Goal: Information Seeking & Learning: Learn about a topic

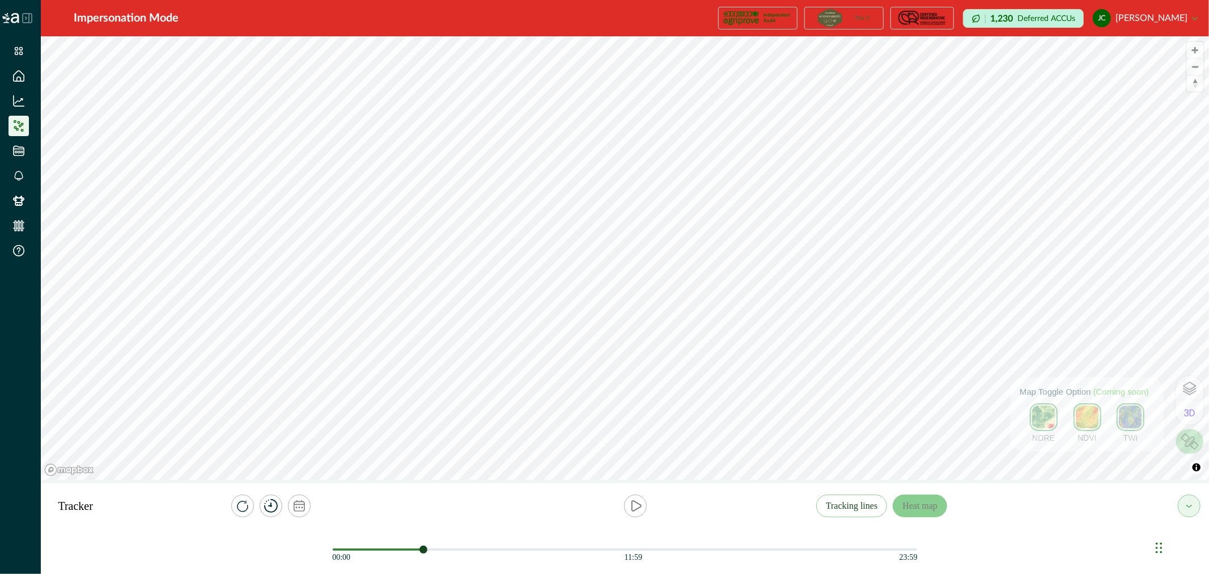
click at [1185, 444] on img at bounding box center [1190, 441] width 18 height 16
click at [639, 500] on icon "play" at bounding box center [636, 506] width 14 height 14
click at [636, 509] on icon "play" at bounding box center [635, 505] width 10 height 10
click at [636, 509] on icon "play" at bounding box center [636, 505] width 9 height 10
click at [637, 506] on icon "play" at bounding box center [638, 505] width 3 height 9
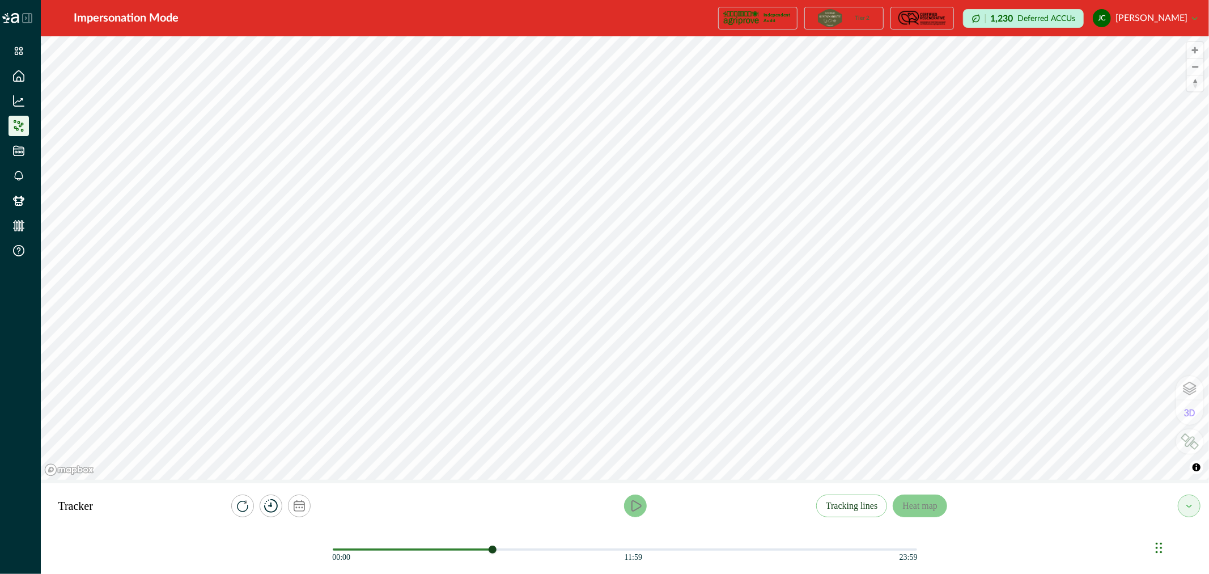
click at [641, 508] on icon "play" at bounding box center [636, 506] width 14 height 14
click at [635, 506] on icon "play" at bounding box center [635, 505] width 10 height 10
click at [851, 503] on button "Tracking lines" at bounding box center [851, 505] width 71 height 23
click at [622, 502] on div at bounding box center [636, 505] width 362 height 23
click at [627, 501] on button "play" at bounding box center [635, 505] width 23 height 23
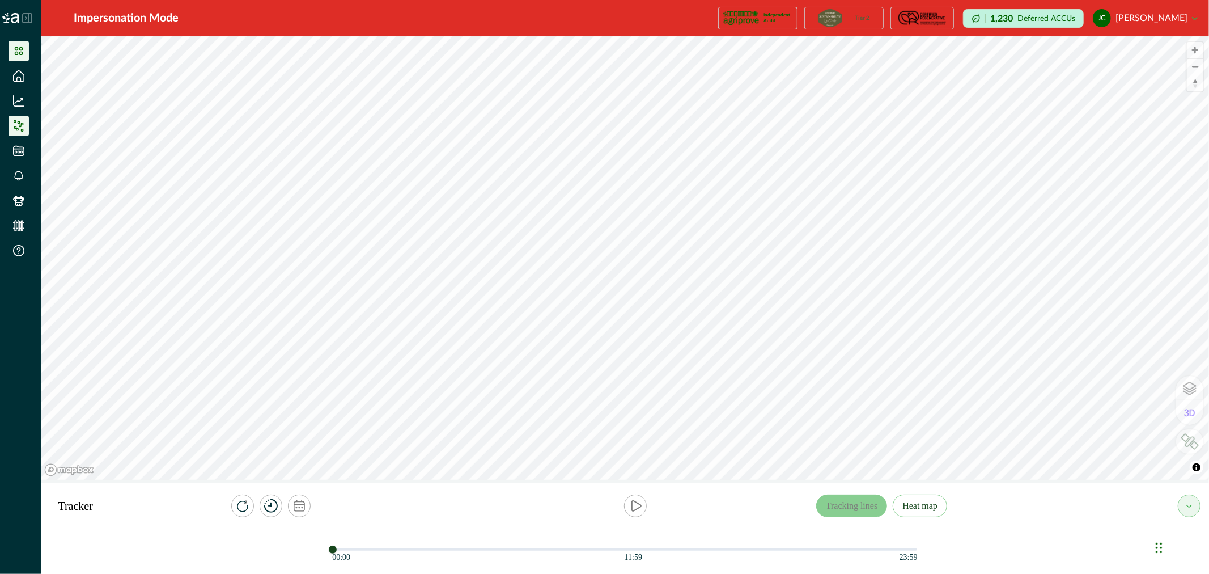
click at [23, 49] on icon at bounding box center [18, 50] width 11 height 11
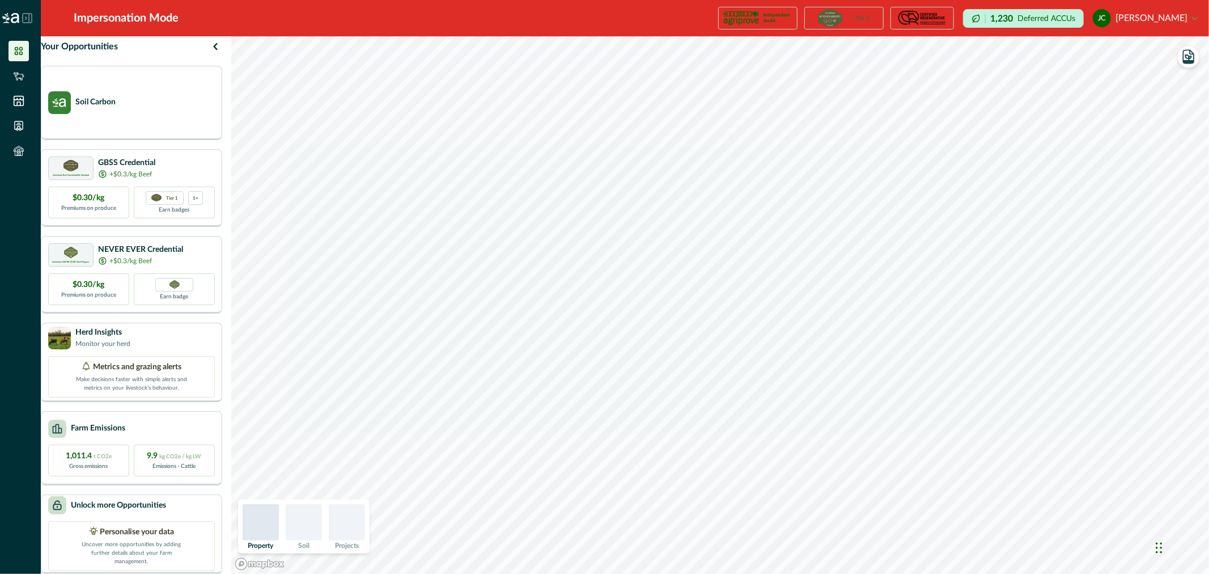
click at [19, 56] on icon at bounding box center [18, 50] width 11 height 11
click at [365, 524] on img at bounding box center [347, 522] width 36 height 36
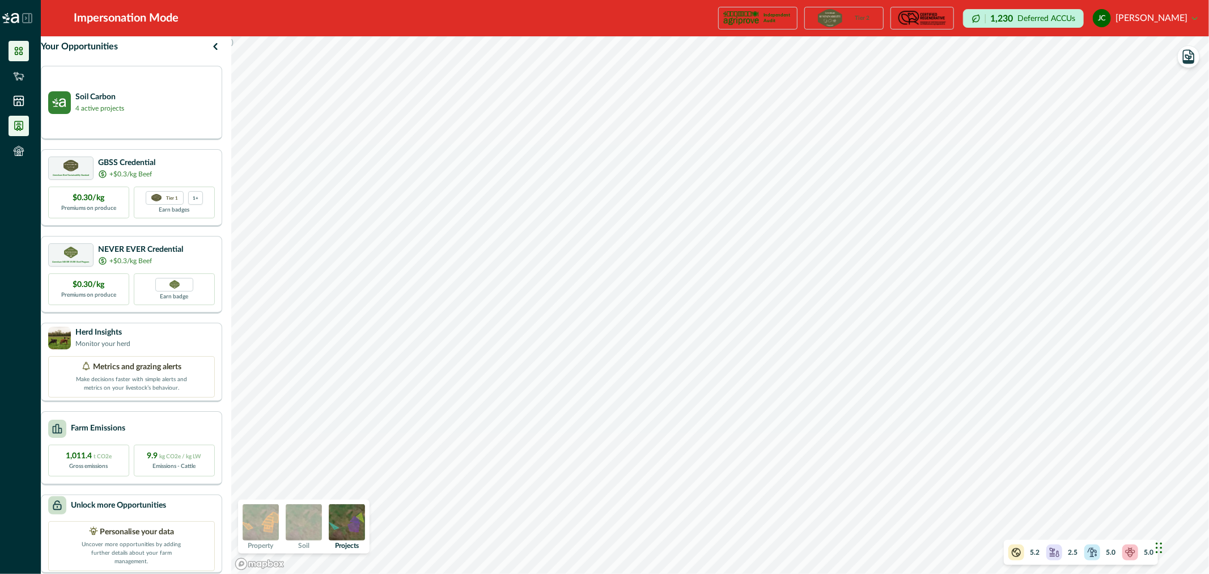
click at [20, 123] on icon at bounding box center [18, 125] width 11 height 11
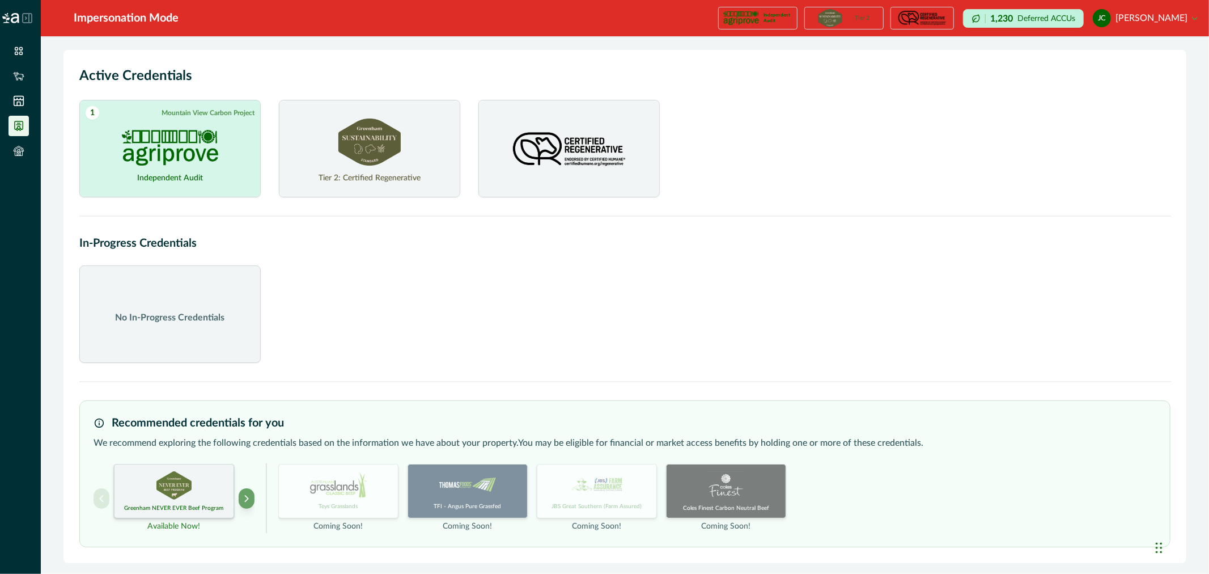
click at [377, 154] on img at bounding box center [369, 141] width 62 height 47
click at [387, 157] on p "Your enterprise has implemented the required management and met all requirement…" at bounding box center [369, 147] width 111 height 51
click at [371, 153] on img at bounding box center [369, 141] width 62 height 47
click at [371, 180] on link "View credentials on Document Hub" at bounding box center [368, 185] width 108 height 10
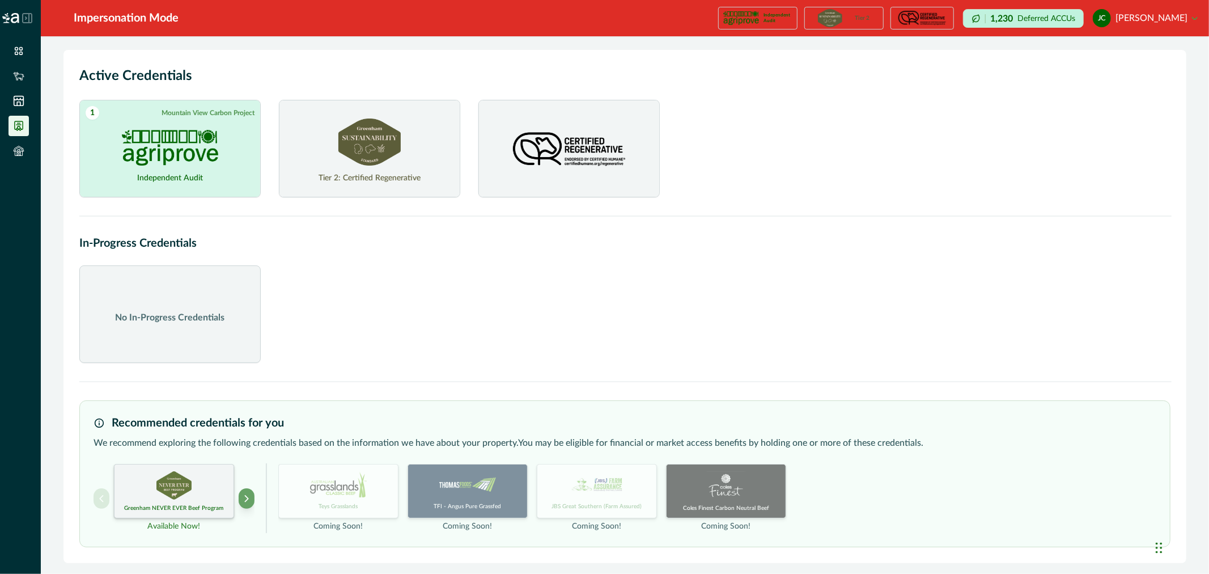
click at [368, 140] on img at bounding box center [369, 141] width 62 height 47
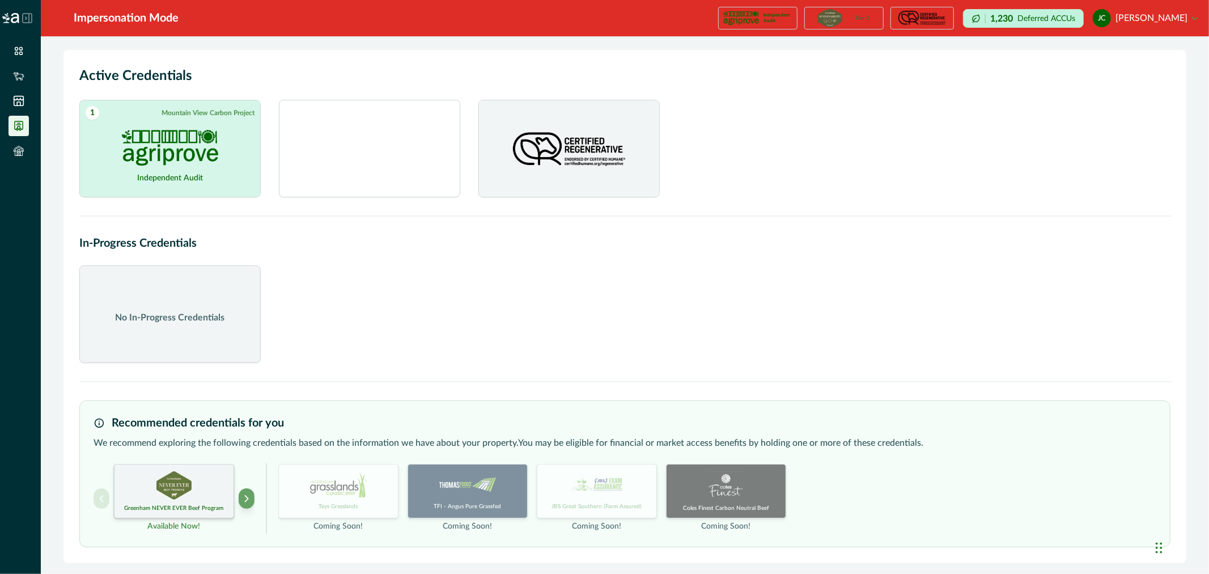
scroll to position [0, 0]
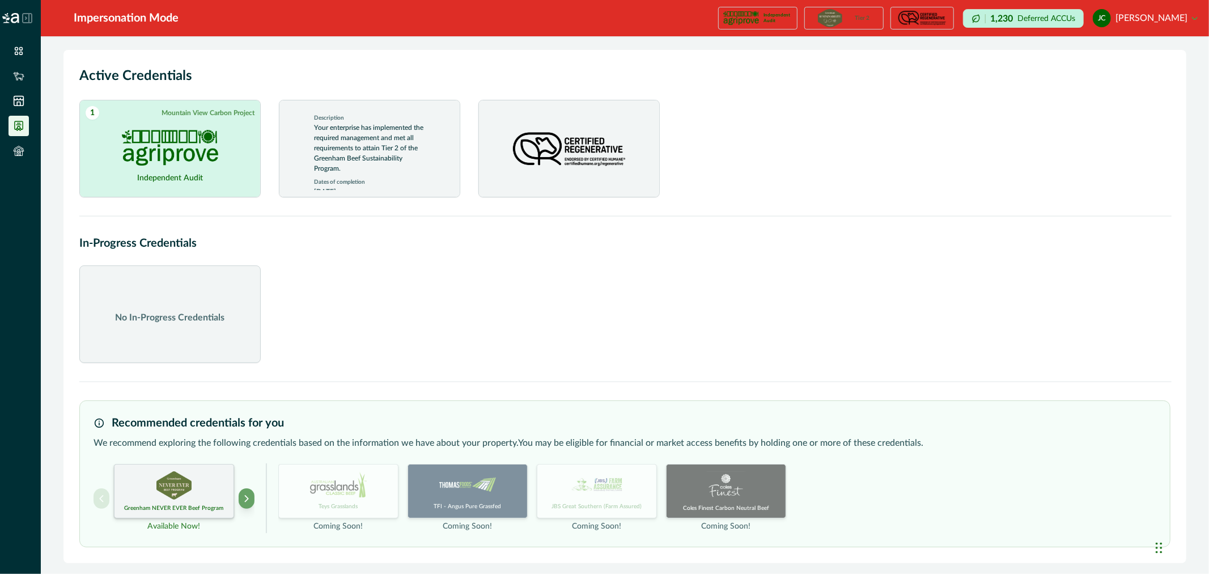
click at [204, 146] on img at bounding box center [170, 148] width 96 height 36
click at [169, 131] on p "ACCU scheme initial audit completed" at bounding box center [169, 132] width 111 height 20
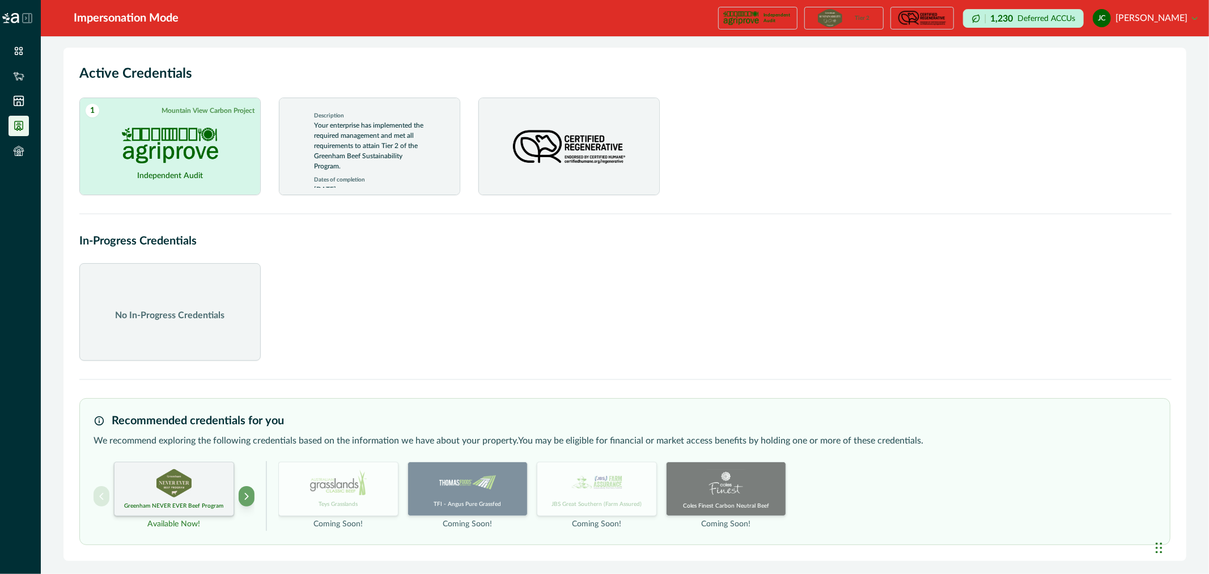
scroll to position [3, 0]
click at [359, 163] on p "Your enterprise has implemented the required management and met all requirement…" at bounding box center [369, 145] width 111 height 51
click at [1013, 19] on p "1,230" at bounding box center [1001, 18] width 23 height 9
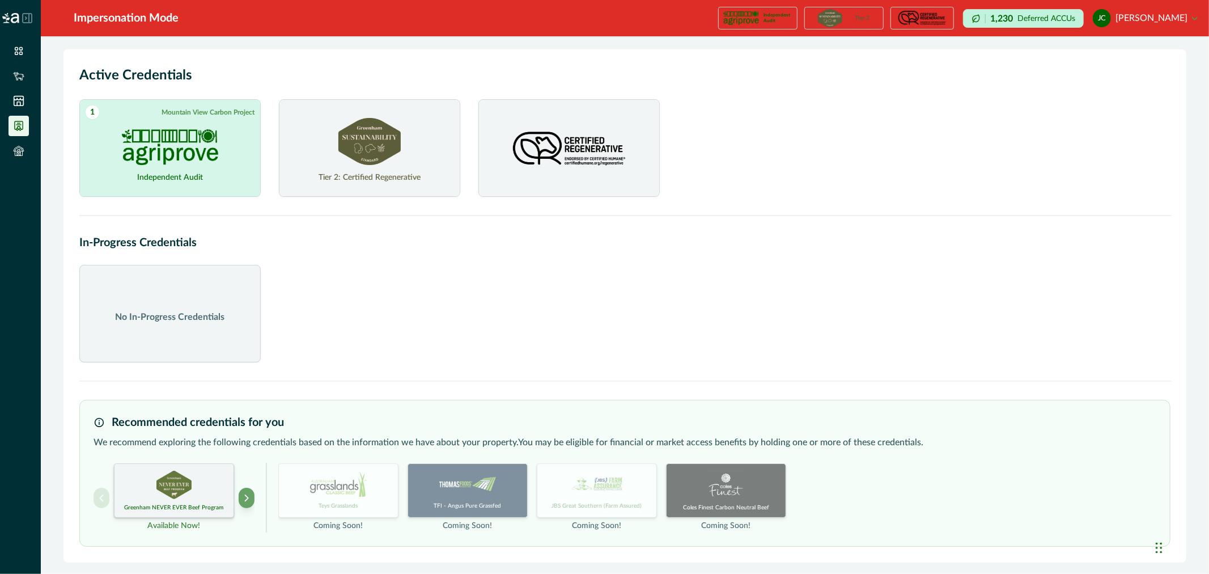
scroll to position [0, 0]
click at [18, 79] on icon at bounding box center [18, 75] width 11 height 11
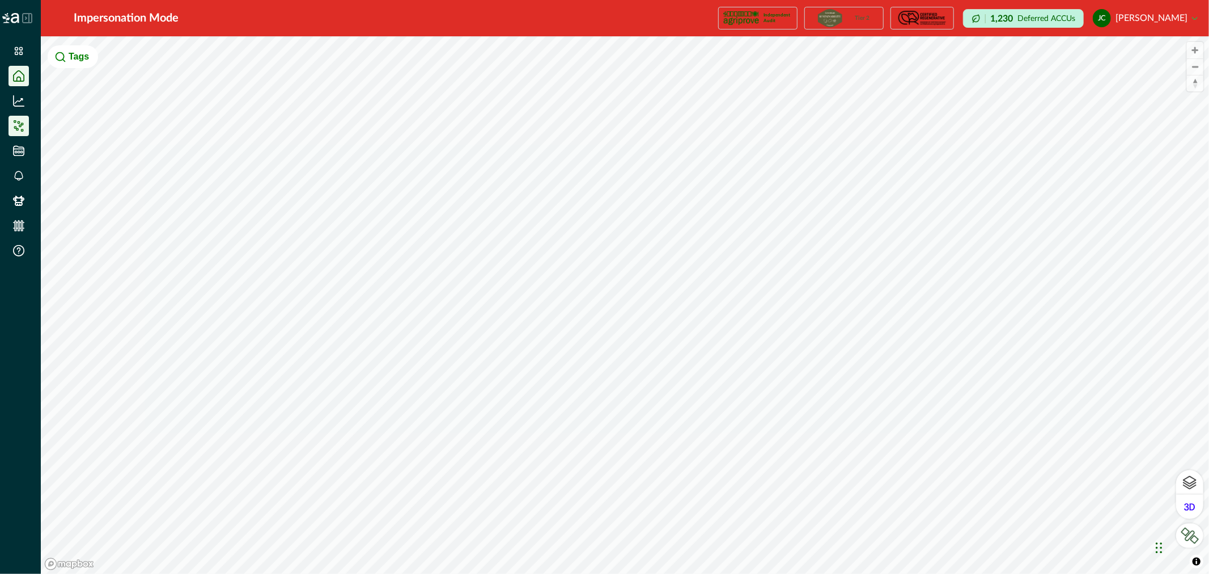
click at [20, 118] on li at bounding box center [19, 126] width 20 height 20
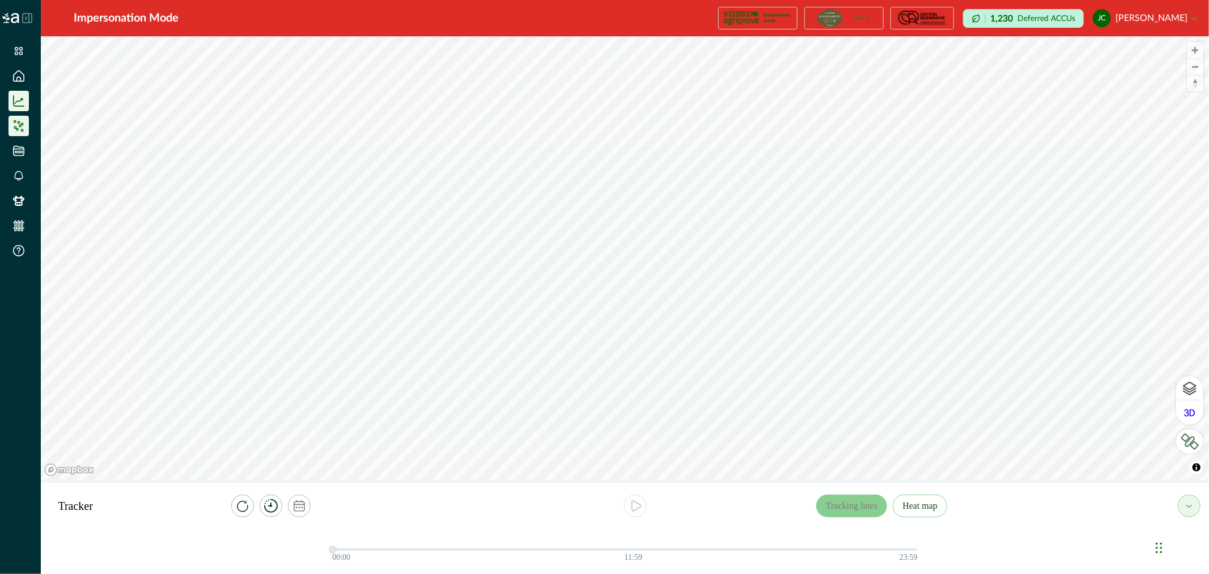
click at [20, 101] on icon at bounding box center [18, 100] width 11 height 11
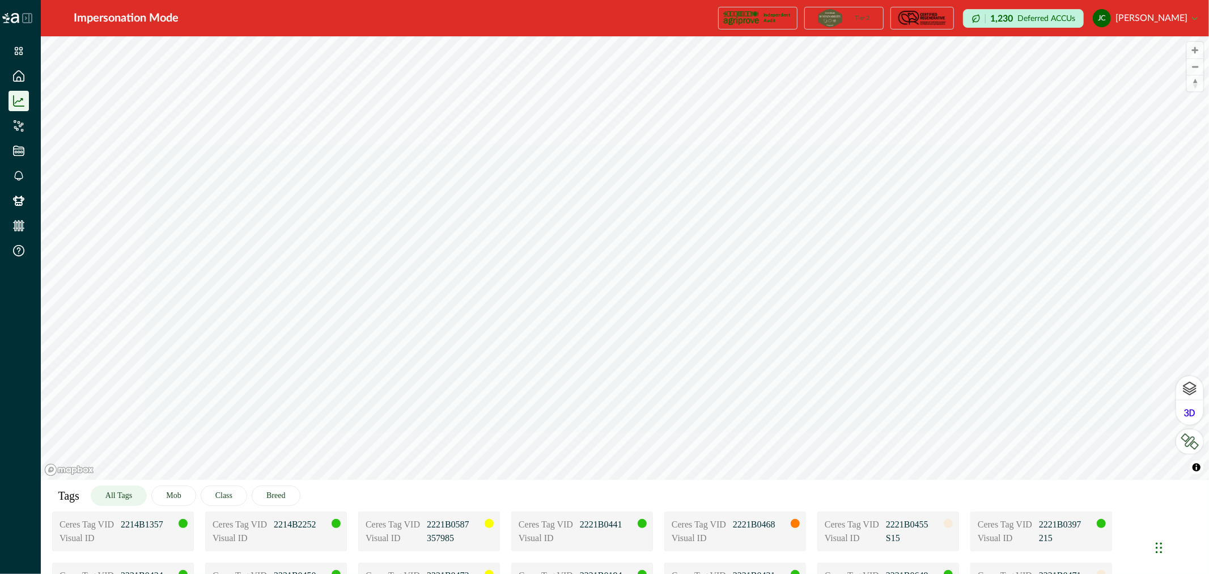
click at [113, 493] on button "All Tags" at bounding box center [119, 495] width 56 height 20
click at [22, 124] on icon at bounding box center [18, 125] width 11 height 11
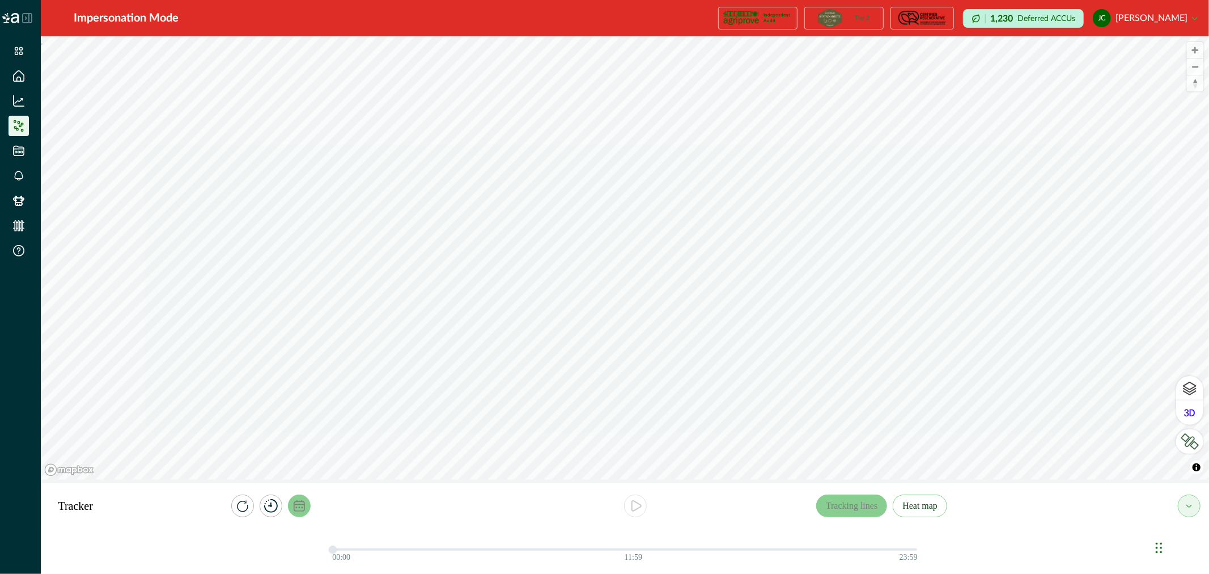
click at [297, 506] on icon "calendar" at bounding box center [299, 505] width 11 height 11
click at [320, 460] on button "[DATE] – [DATE]" at bounding box center [297, 460] width 127 height 20
click at [347, 459] on icon "button" at bounding box center [350, 460] width 6 height 6
click at [285, 461] on button "Select Date" at bounding box center [297, 460] width 127 height 20
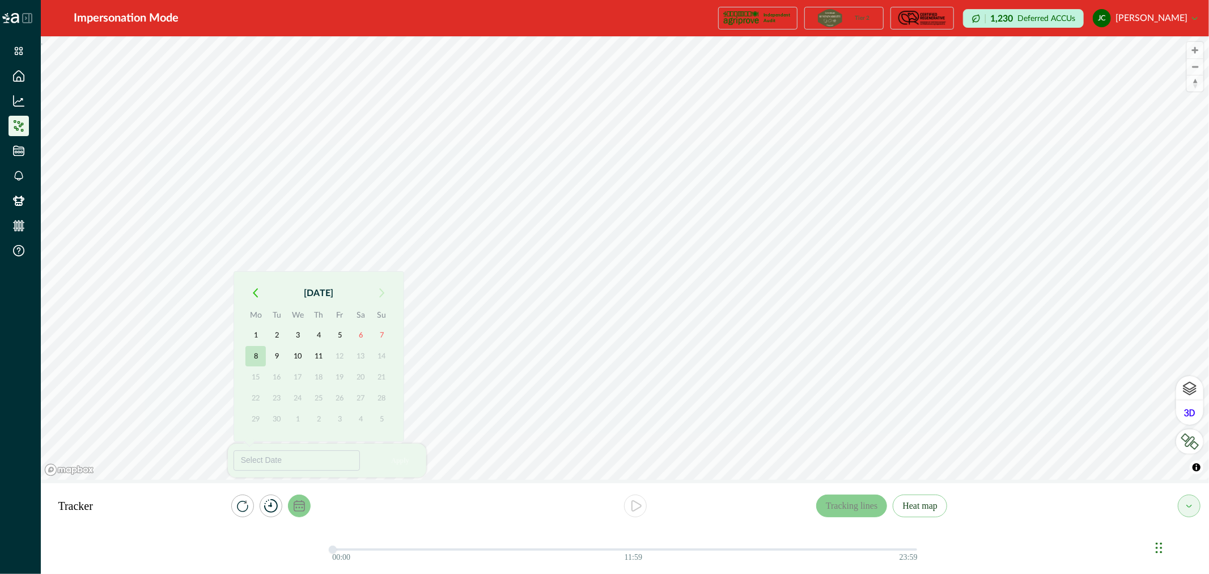
click at [253, 354] on button "8" at bounding box center [255, 356] width 20 height 20
click at [254, 326] on button "1" at bounding box center [255, 335] width 20 height 20
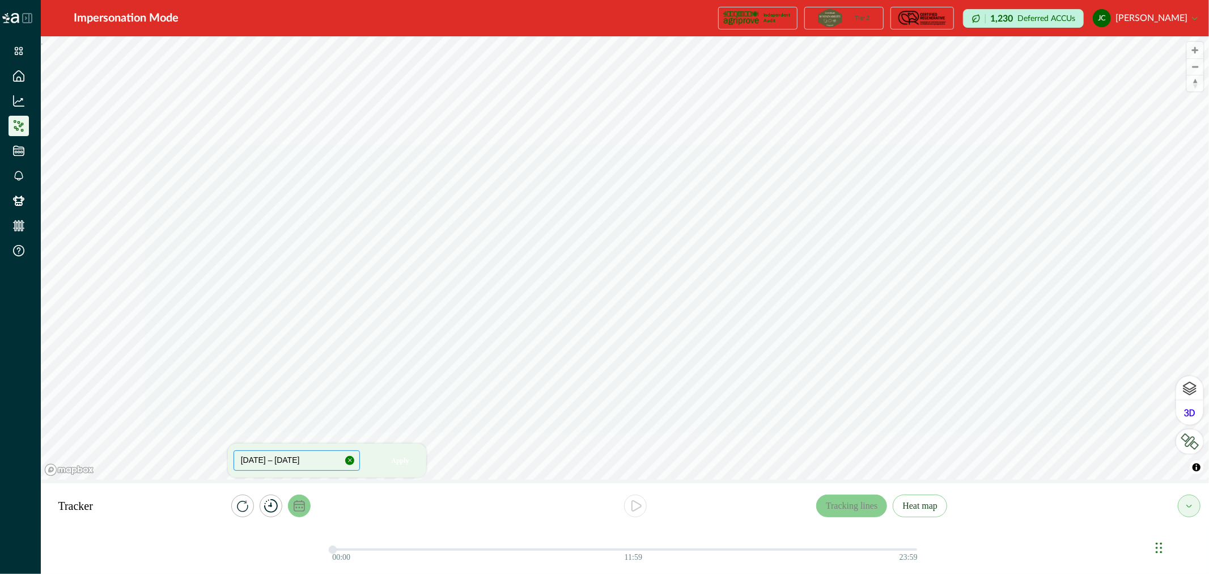
click at [315, 453] on button "[DATE] – [DATE]" at bounding box center [297, 460] width 127 height 20
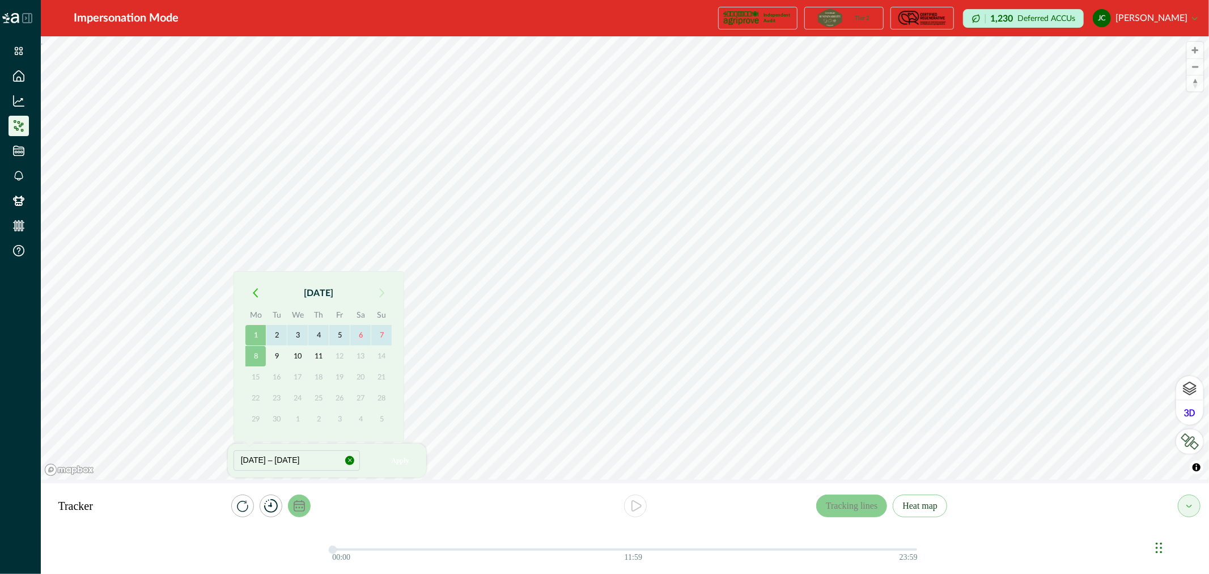
click at [256, 295] on icon "button" at bounding box center [256, 293] width 4 height 8
click at [258, 295] on button "button" at bounding box center [255, 293] width 20 height 20
click at [274, 331] on button "1" at bounding box center [276, 335] width 20 height 20
click at [375, 292] on button "button" at bounding box center [382, 293] width 20 height 20
click at [376, 292] on button "button" at bounding box center [382, 293] width 20 height 20
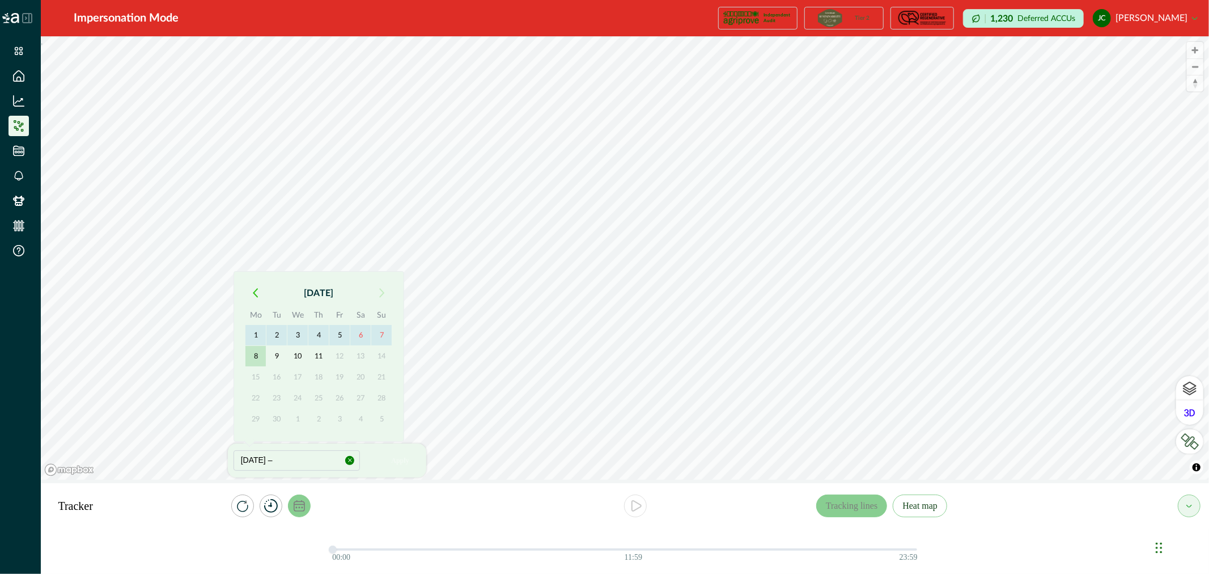
click at [258, 356] on button "8" at bounding box center [255, 356] width 20 height 20
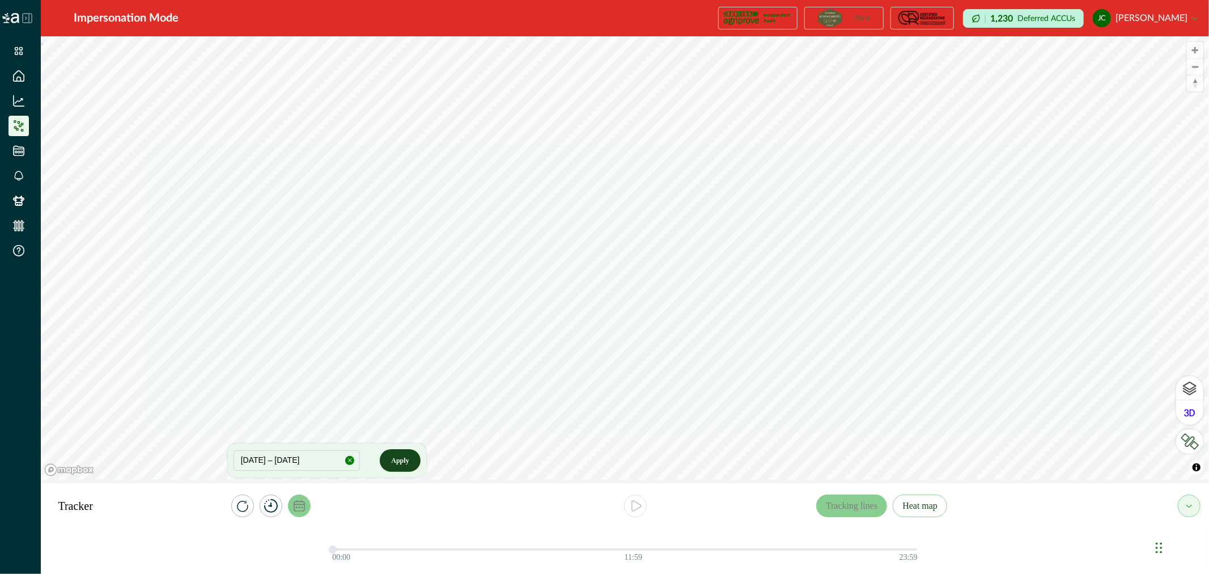
click at [400, 459] on button "Apply" at bounding box center [400, 460] width 40 height 23
click at [633, 506] on icon "play" at bounding box center [636, 506] width 14 height 14
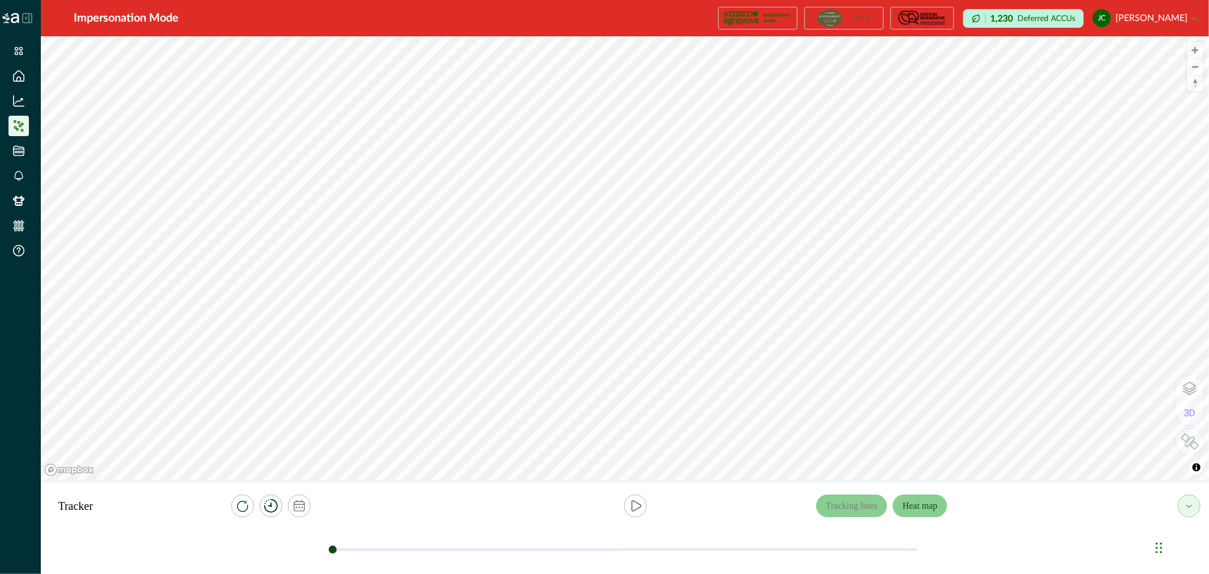
click at [897, 499] on button "Heat map" at bounding box center [920, 505] width 54 height 23
click at [855, 503] on button "Tracking lines" at bounding box center [851, 505] width 71 height 23
click at [19, 122] on icon at bounding box center [18, 125] width 11 height 11
click at [16, 100] on icon at bounding box center [18, 100] width 11 height 11
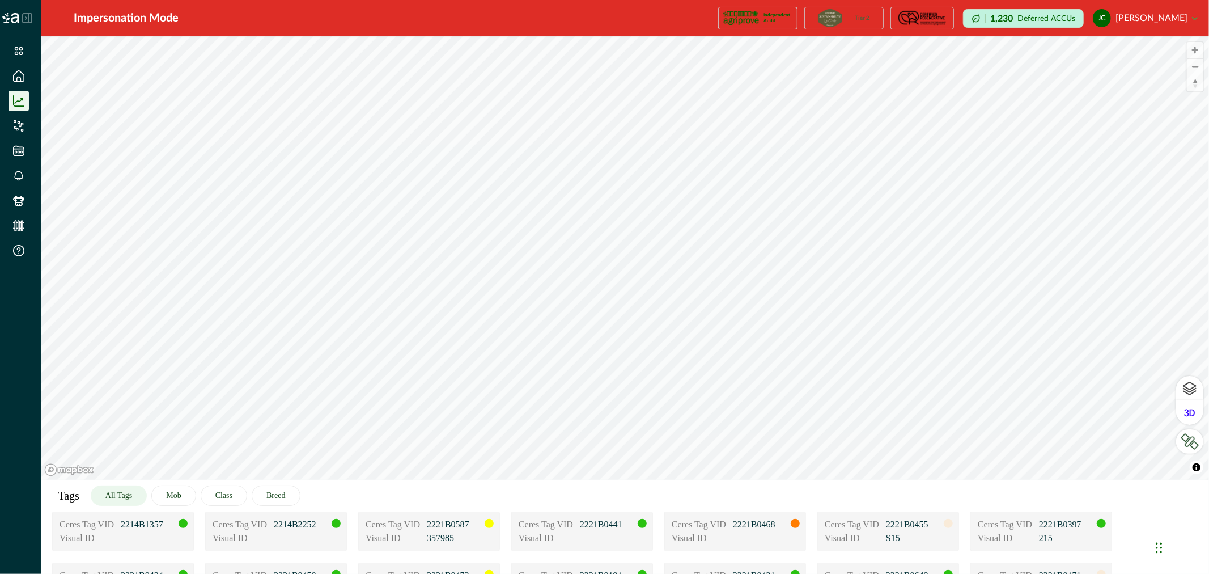
click at [127, 494] on button "All Tags" at bounding box center [119, 495] width 56 height 20
click at [13, 126] on icon at bounding box center [18, 125] width 11 height 11
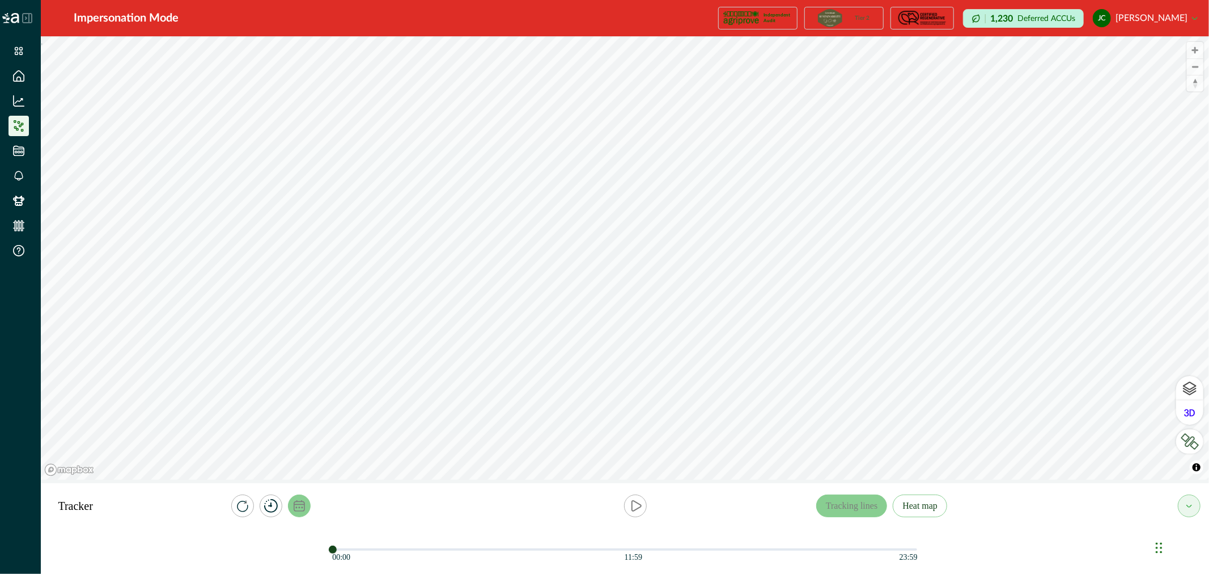
click at [299, 501] on icon "calendar" at bounding box center [299, 505] width 11 height 11
click at [323, 458] on button "[DATE] – [DATE]" at bounding box center [297, 460] width 127 height 20
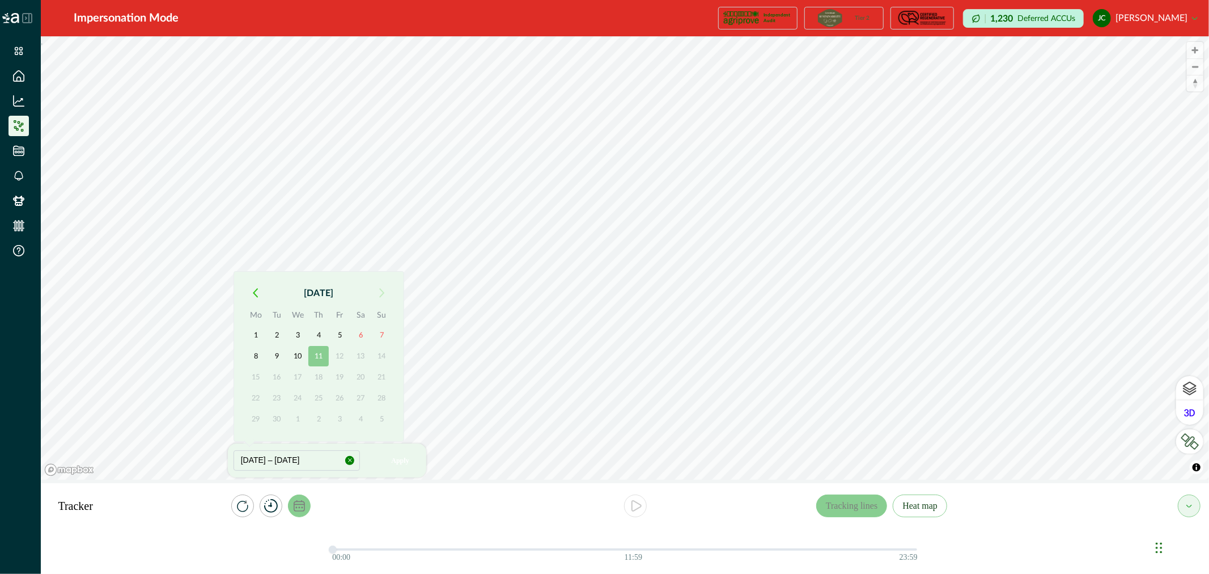
click at [256, 292] on icon "button" at bounding box center [255, 293] width 5 height 10
click at [256, 309] on th "Mo" at bounding box center [255, 317] width 21 height 16
click at [256, 292] on th "Mo" at bounding box center [255, 296] width 21 height 16
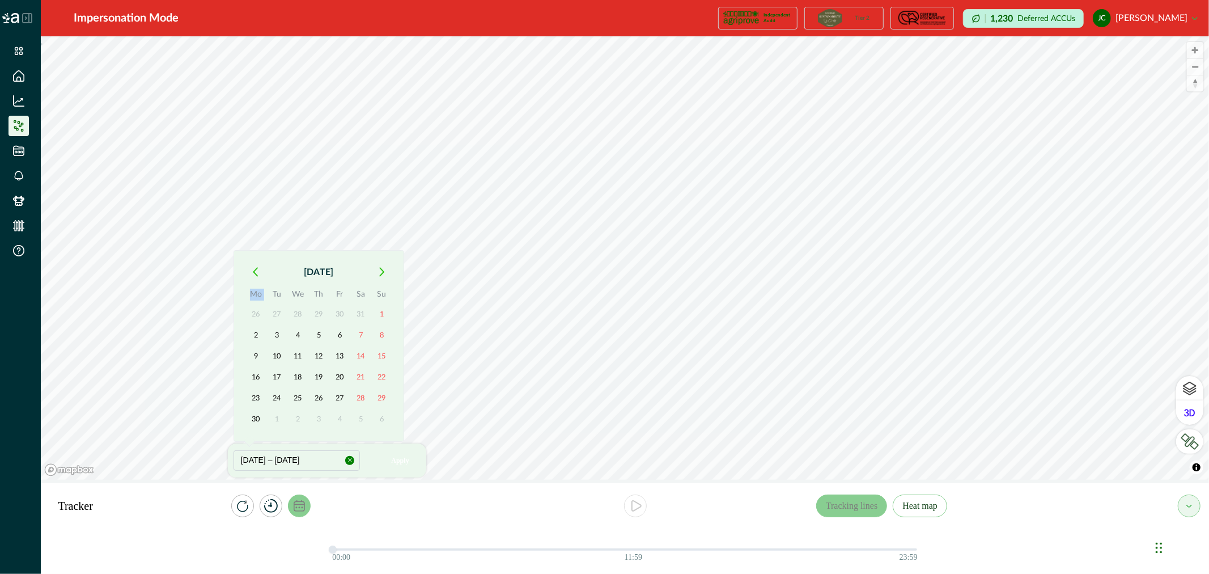
click at [256, 292] on th "Mo" at bounding box center [255, 296] width 21 height 16
click at [255, 272] on icon "button" at bounding box center [255, 272] width 5 height 10
click at [255, 272] on div "[DATE] Mo Tu We Th Fr Sa Su 28 29 30 1 2 3 4 5 6 7 8 9 10 11 12 13 14 15 16 17 …" at bounding box center [319, 356] width 171 height 171
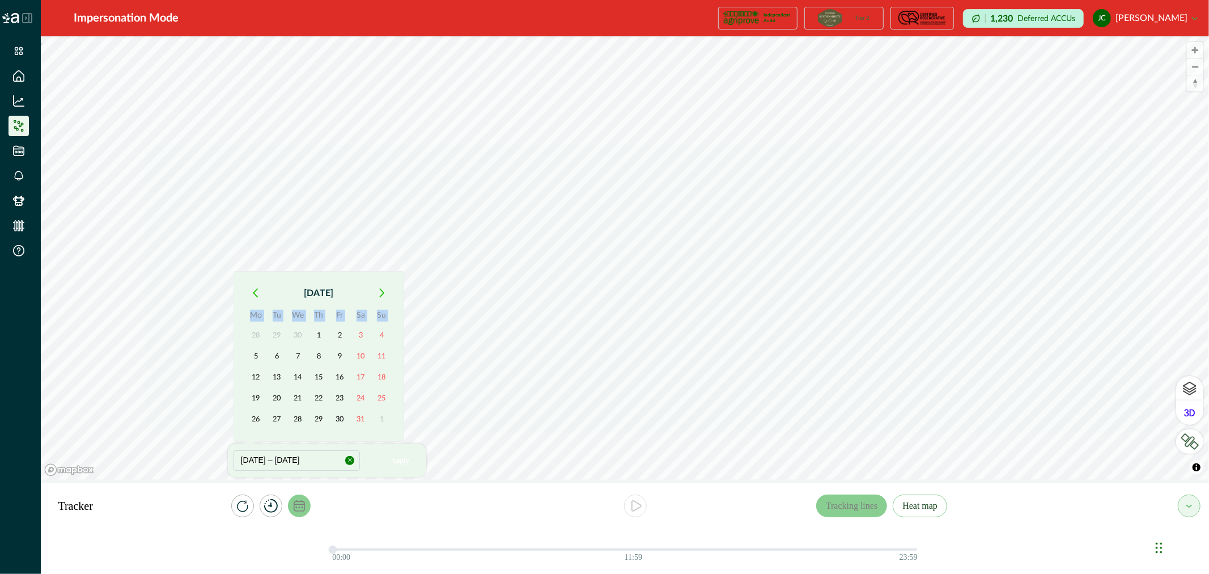
click at [256, 290] on icon "button" at bounding box center [256, 293] width 4 height 8
click at [256, 290] on th "Mo" at bounding box center [255, 296] width 21 height 16
click at [256, 271] on icon "button" at bounding box center [255, 272] width 5 height 10
click at [259, 286] on button "button" at bounding box center [255, 293] width 20 height 20
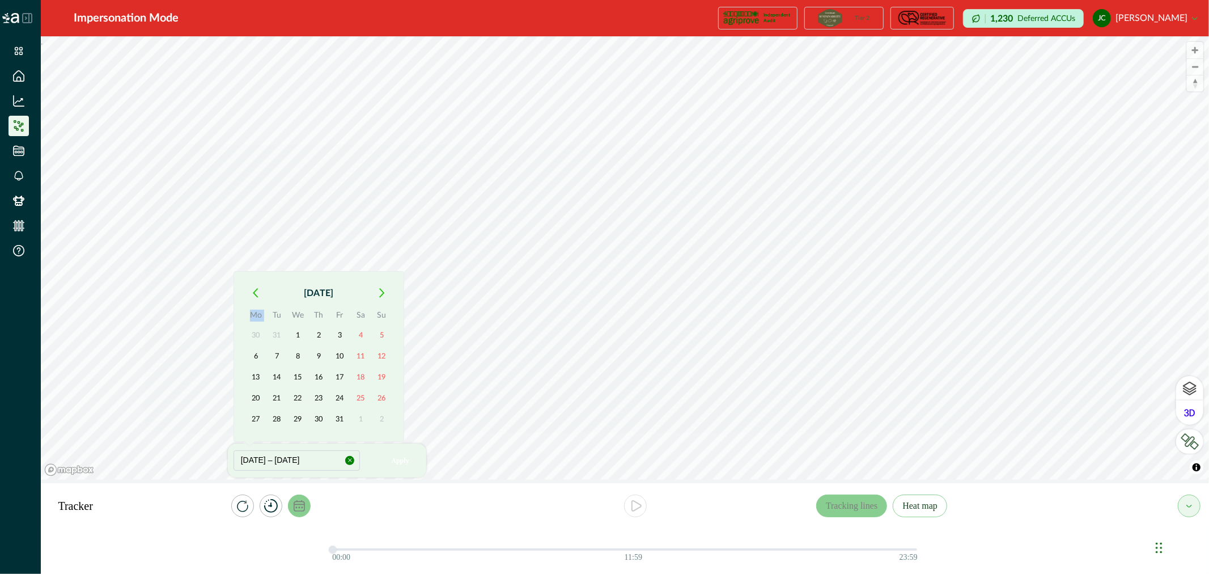
click at [256, 284] on button "button" at bounding box center [255, 293] width 20 height 20
click at [384, 273] on icon "button" at bounding box center [382, 272] width 6 height 10
click at [299, 338] on button "1" at bounding box center [297, 335] width 20 height 20
click at [380, 292] on icon "button" at bounding box center [382, 293] width 6 height 10
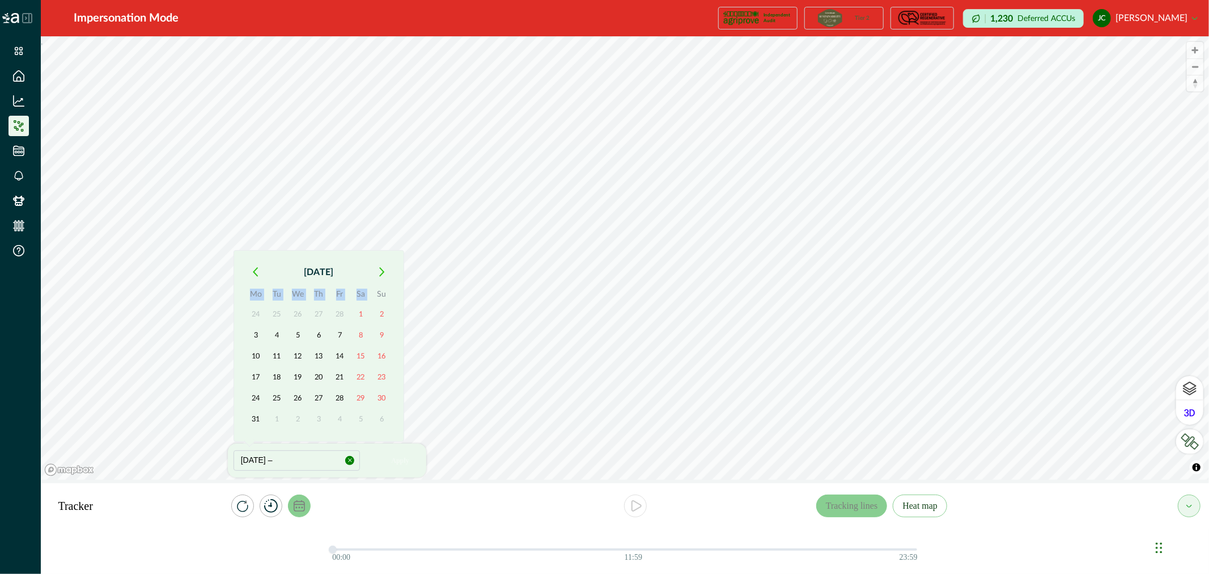
click at [380, 292] on th "Su" at bounding box center [381, 296] width 21 height 16
click at [381, 279] on button "button" at bounding box center [382, 272] width 20 height 20
click at [383, 302] on button "button" at bounding box center [382, 293] width 20 height 20
click at [383, 294] on icon "button" at bounding box center [382, 293] width 6 height 10
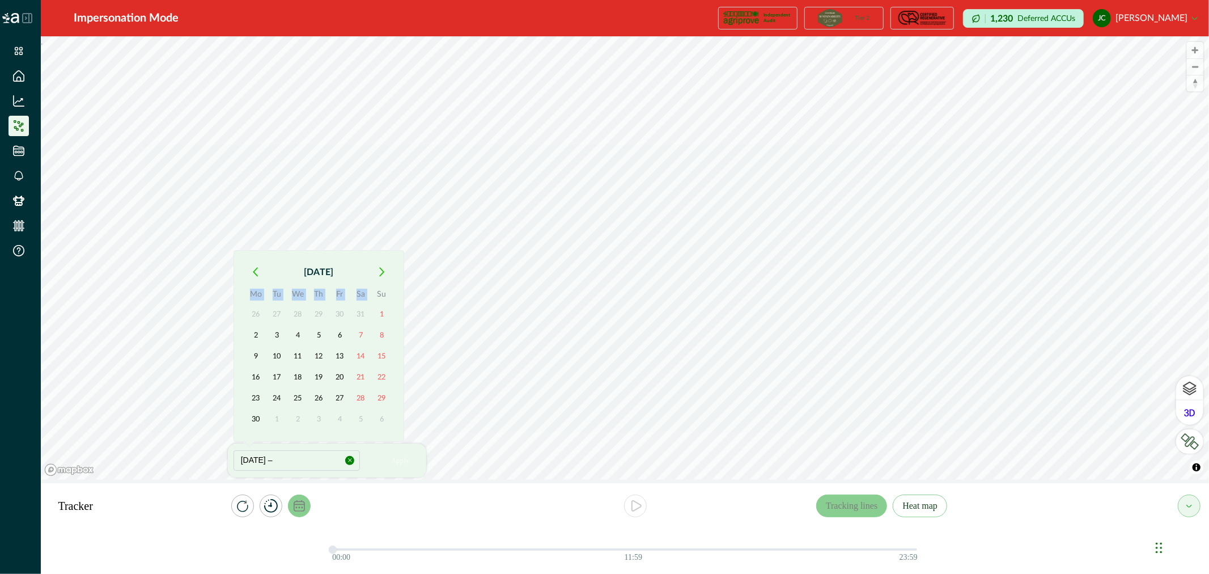
click at [383, 294] on th "Su" at bounding box center [381, 296] width 21 height 16
click at [320, 274] on button "[DATE]" at bounding box center [319, 272] width 106 height 20
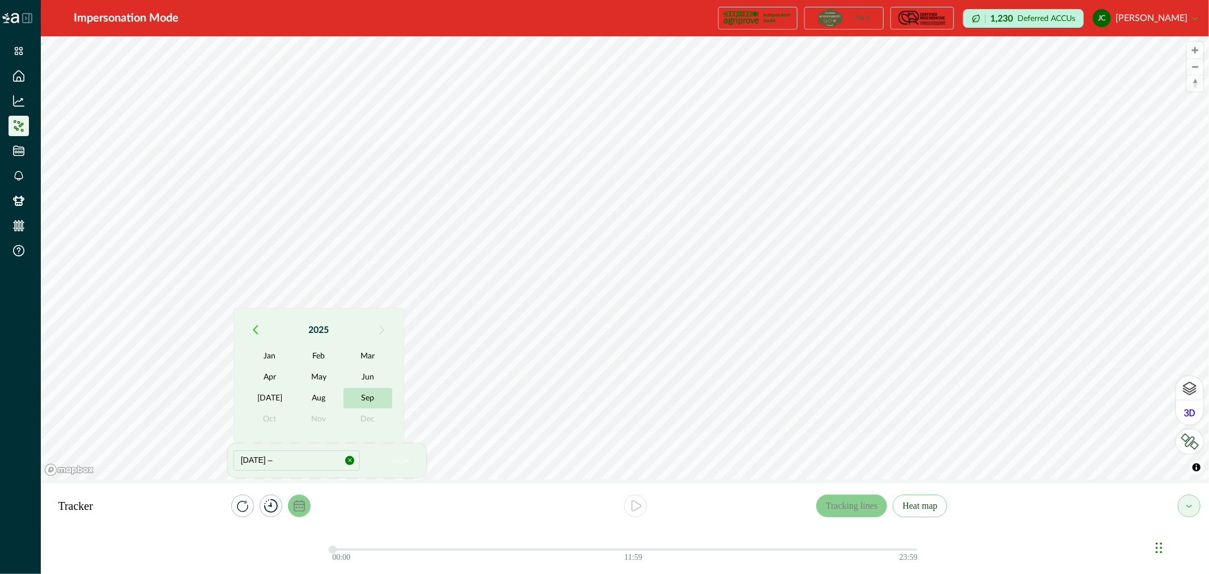
click at [366, 398] on button "Sep" at bounding box center [367, 398] width 49 height 20
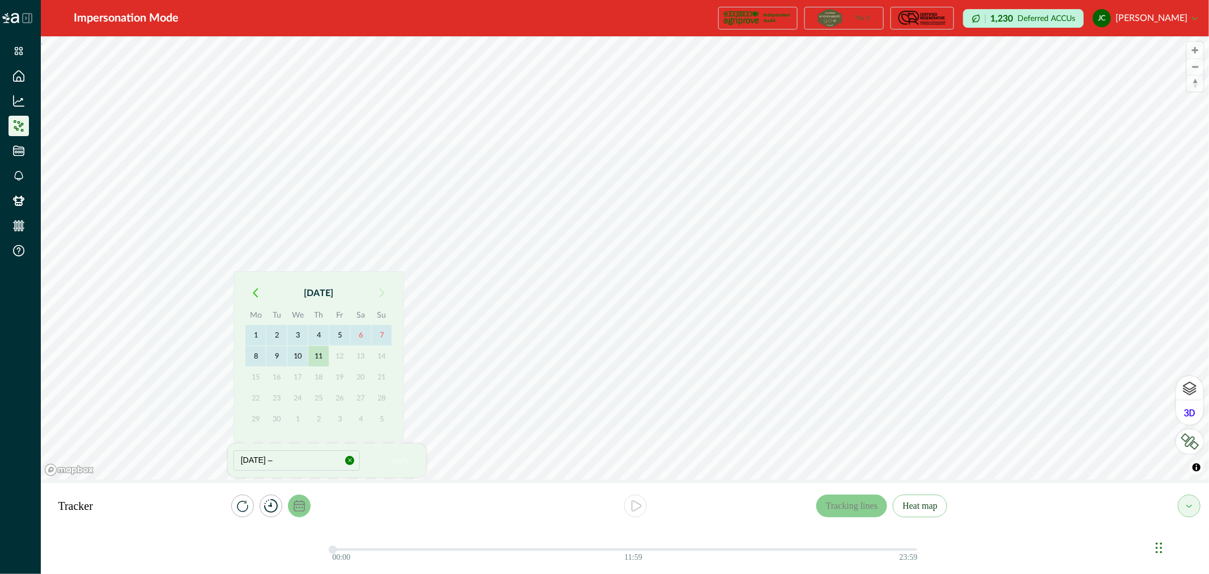
click at [314, 352] on button "11" at bounding box center [318, 356] width 20 height 20
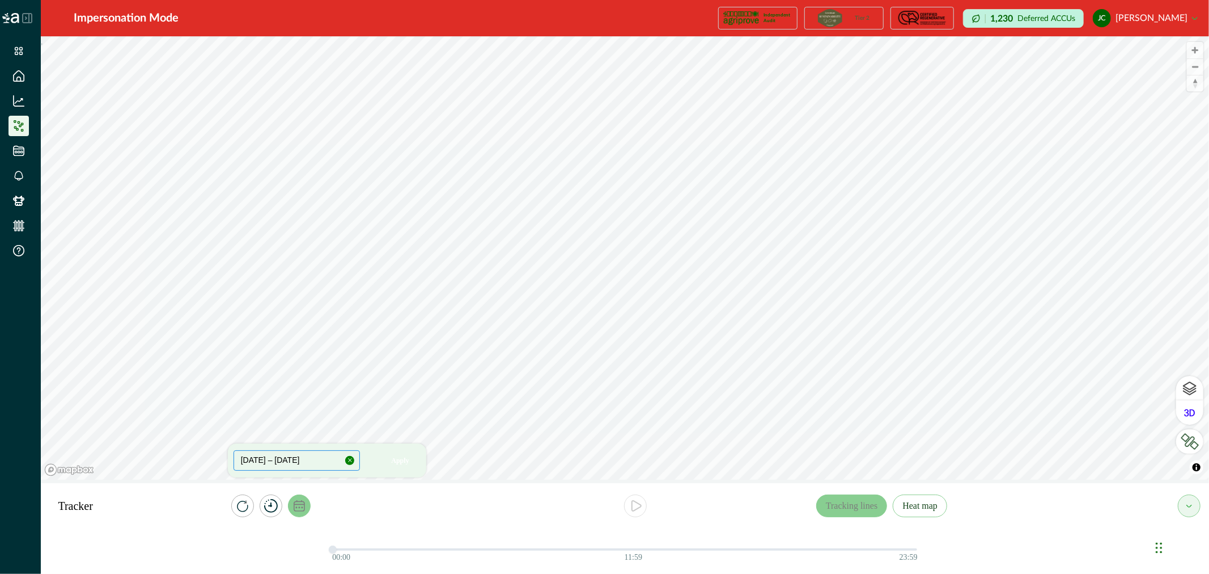
click at [317, 459] on button "[DATE] – [DATE]" at bounding box center [297, 460] width 127 height 20
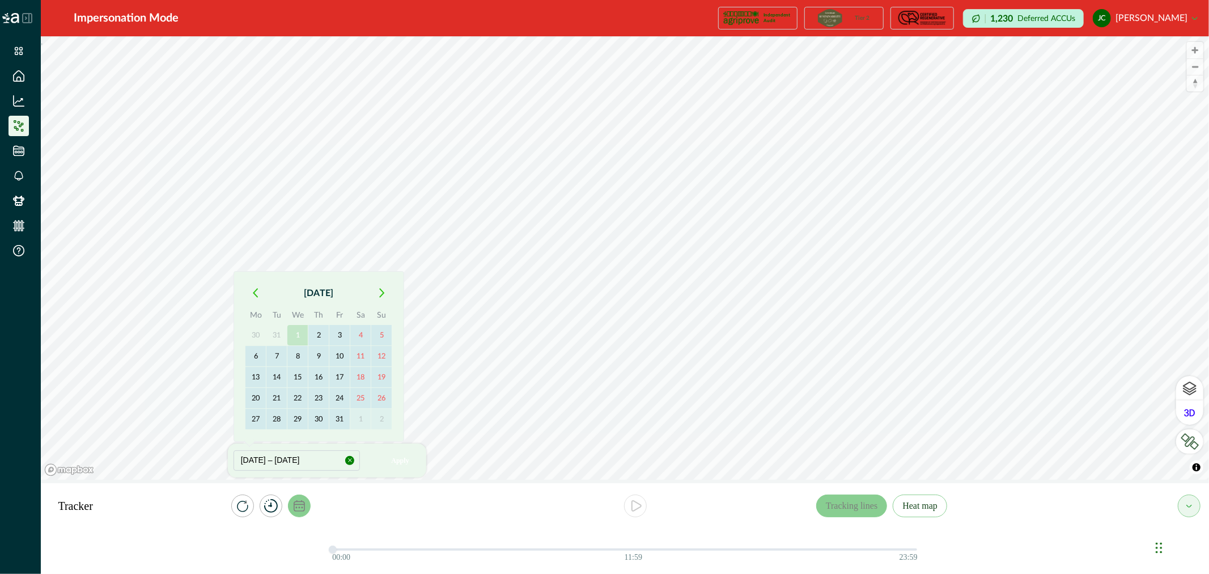
click at [299, 332] on button "1" at bounding box center [297, 335] width 20 height 20
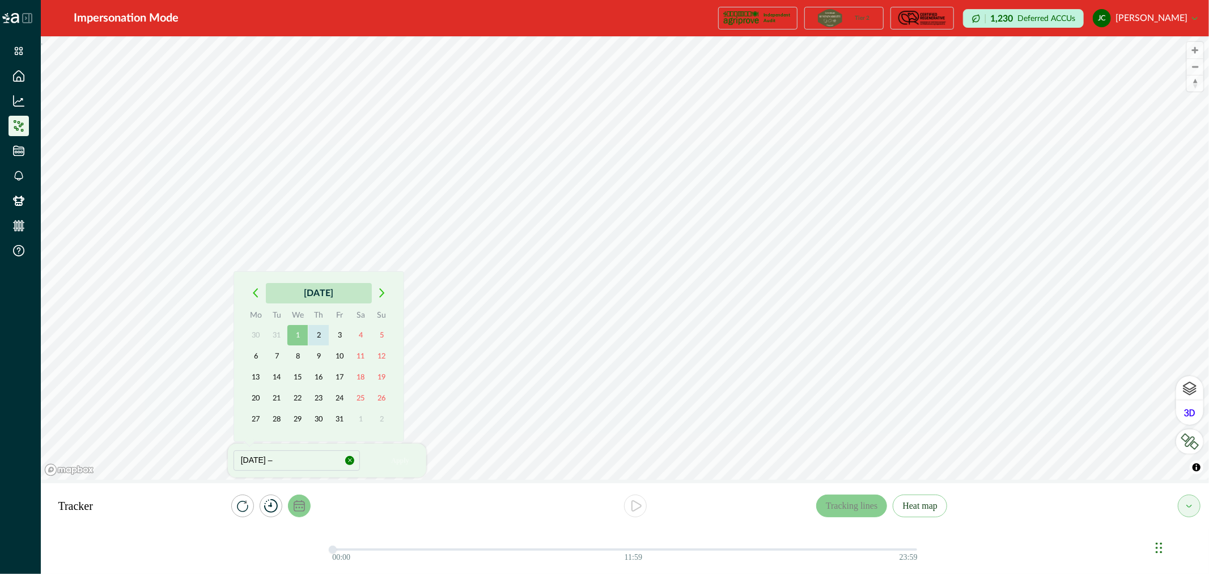
click at [322, 287] on button "[DATE]" at bounding box center [319, 293] width 106 height 20
click at [279, 398] on button "[DATE]" at bounding box center [269, 398] width 49 height 20
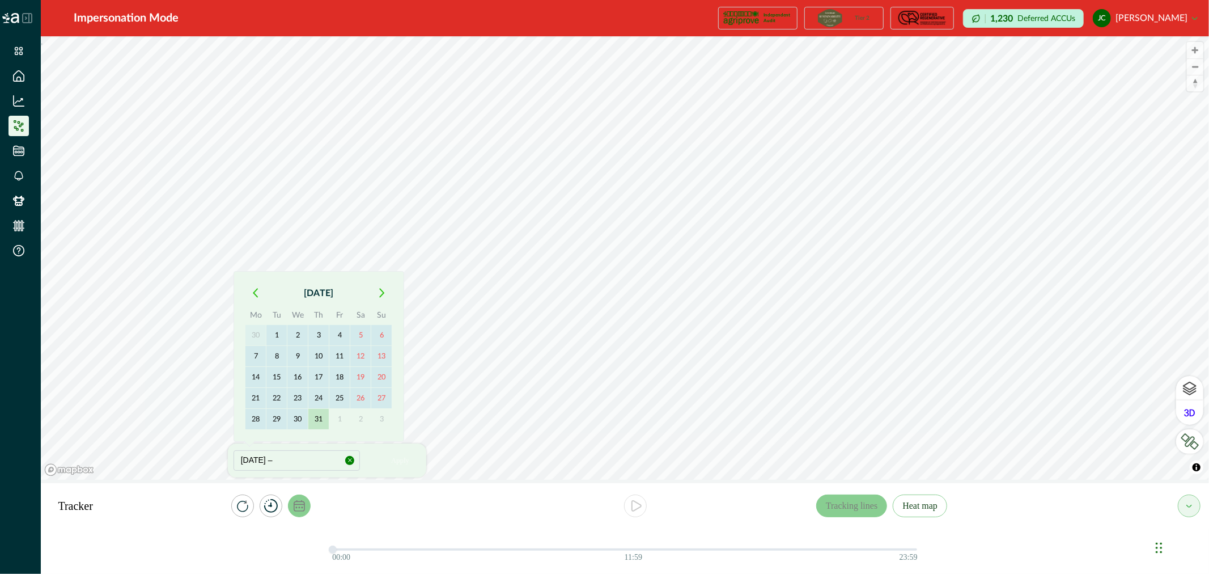
click at [315, 416] on button "31" at bounding box center [318, 419] width 20 height 20
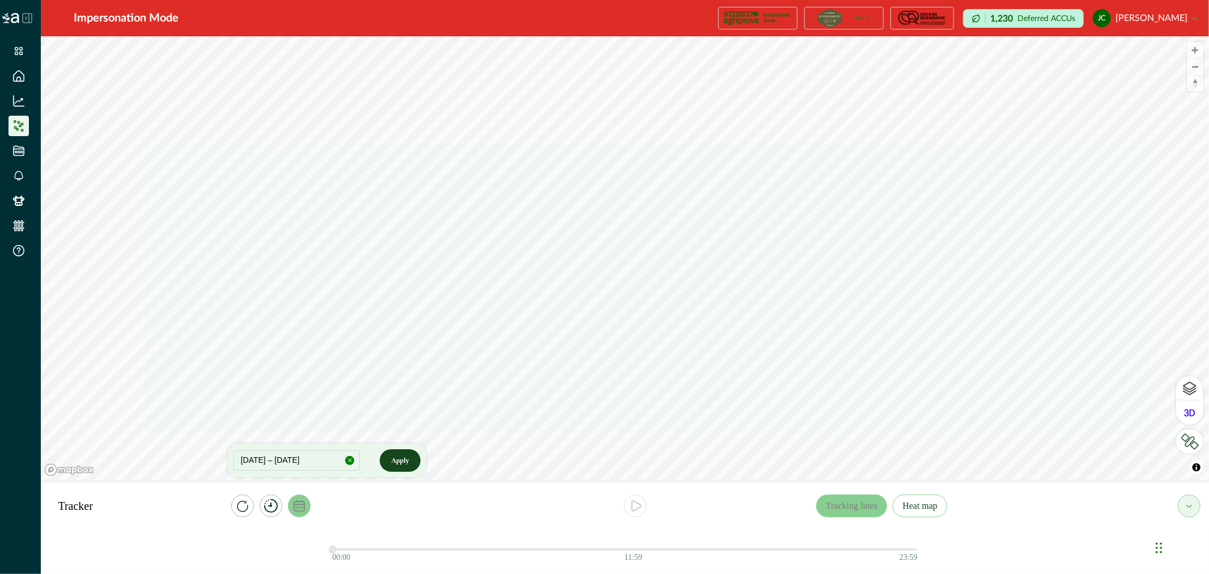
click at [396, 458] on button "Apply" at bounding box center [400, 460] width 40 height 23
click at [637, 505] on icon "play" at bounding box center [636, 506] width 14 height 14
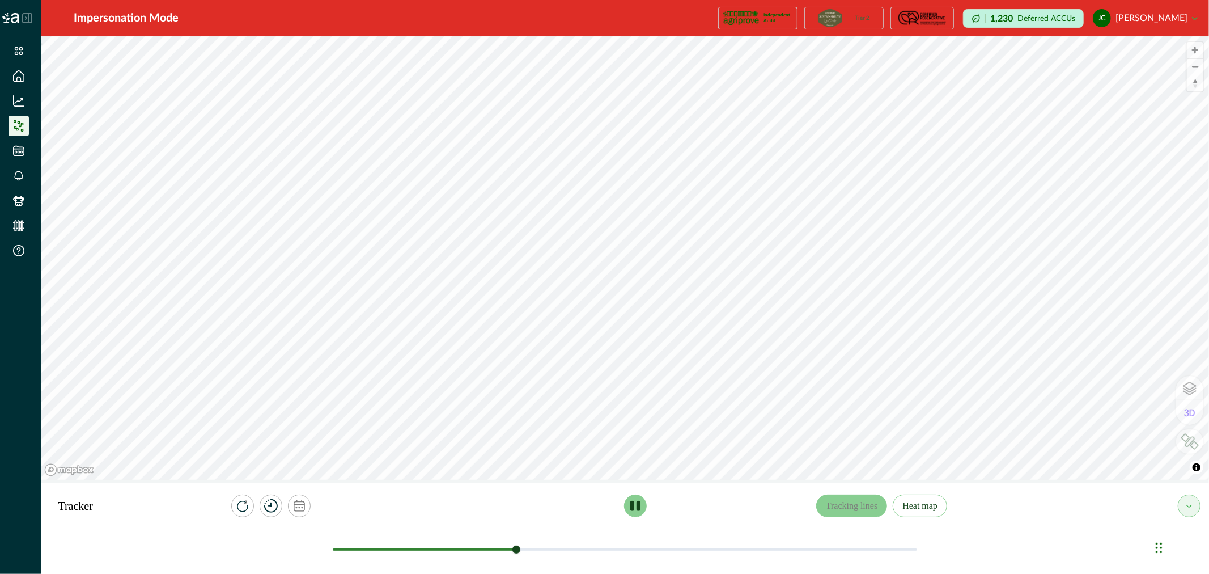
click at [636, 506] on icon "play" at bounding box center [635, 505] width 10 height 10
click at [304, 506] on icon "calendar" at bounding box center [299, 505] width 11 height 11
click at [274, 507] on icon "timer" at bounding box center [271, 506] width 14 height 14
click at [369, 465] on button "30s" at bounding box center [370, 463] width 33 height 23
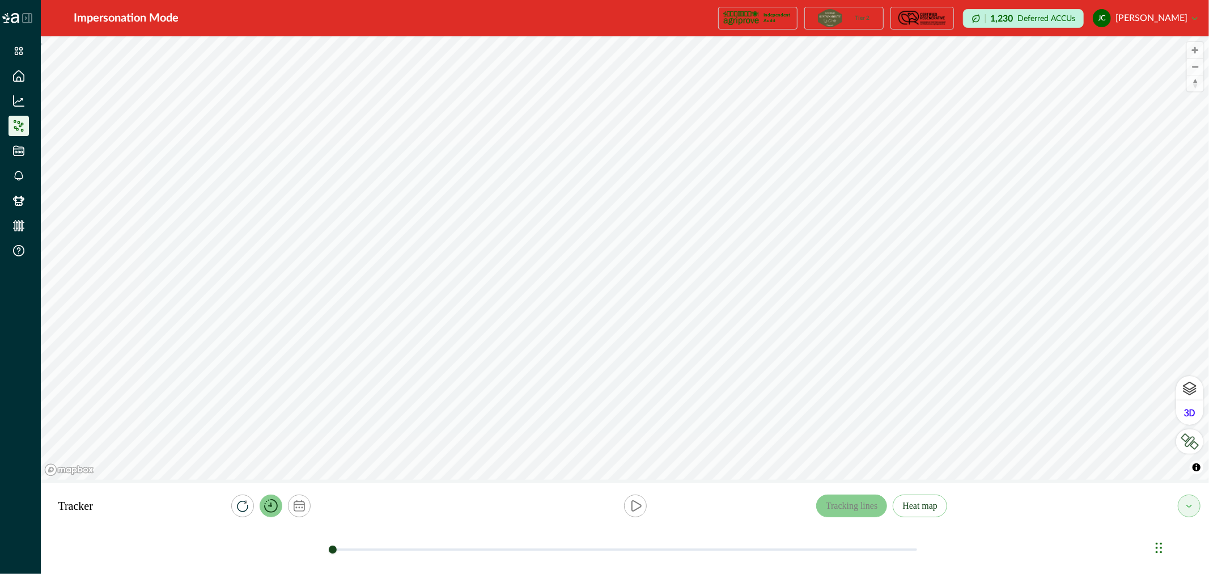
click at [270, 506] on icon "timer" at bounding box center [271, 506] width 14 height 14
click at [342, 466] on button "15s" at bounding box center [330, 463] width 33 height 23
click at [635, 509] on icon "play" at bounding box center [636, 505] width 9 height 10
click at [920, 502] on button "Heat map" at bounding box center [920, 505] width 54 height 23
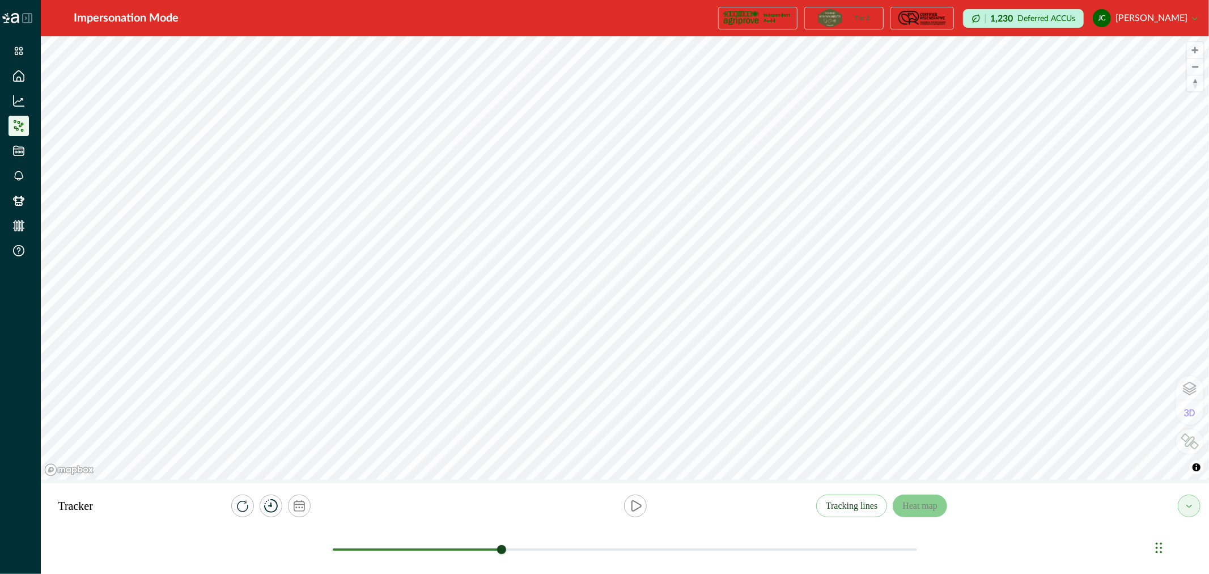
click at [502, 550] on div at bounding box center [501, 549] width 9 height 9
click at [502, 546] on div at bounding box center [502, 549] width 9 height 9
click at [491, 547] on div at bounding box center [625, 549] width 584 height 8
click at [477, 548] on div at bounding box center [625, 549] width 584 height 8
click at [300, 503] on icon "calendar" at bounding box center [299, 505] width 11 height 11
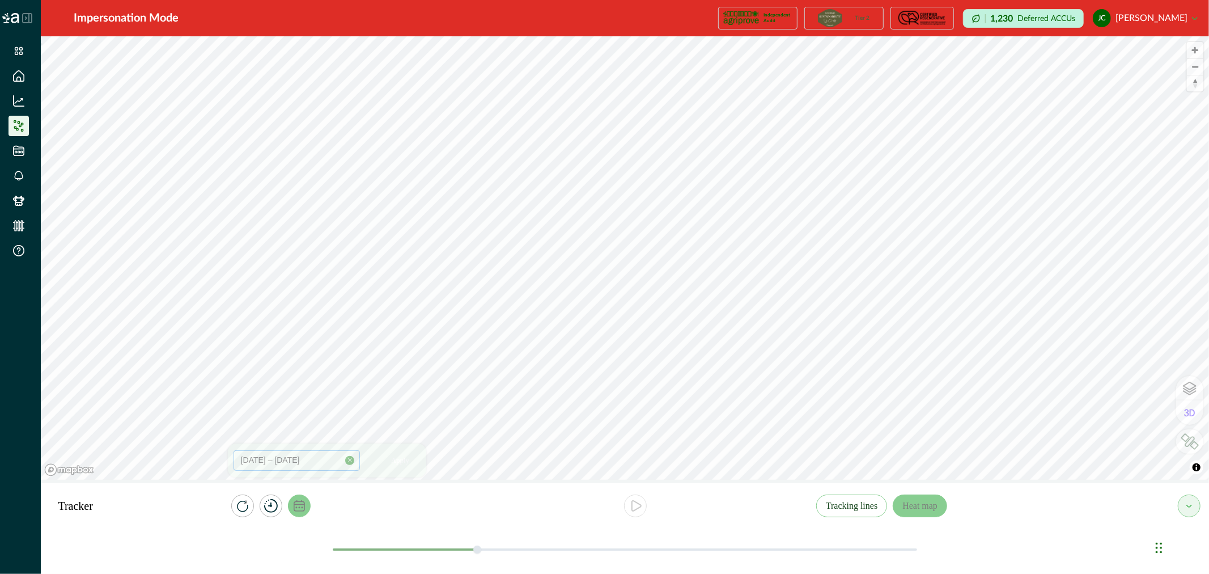
click at [274, 461] on button "[DATE] – [DATE]" at bounding box center [297, 460] width 127 height 20
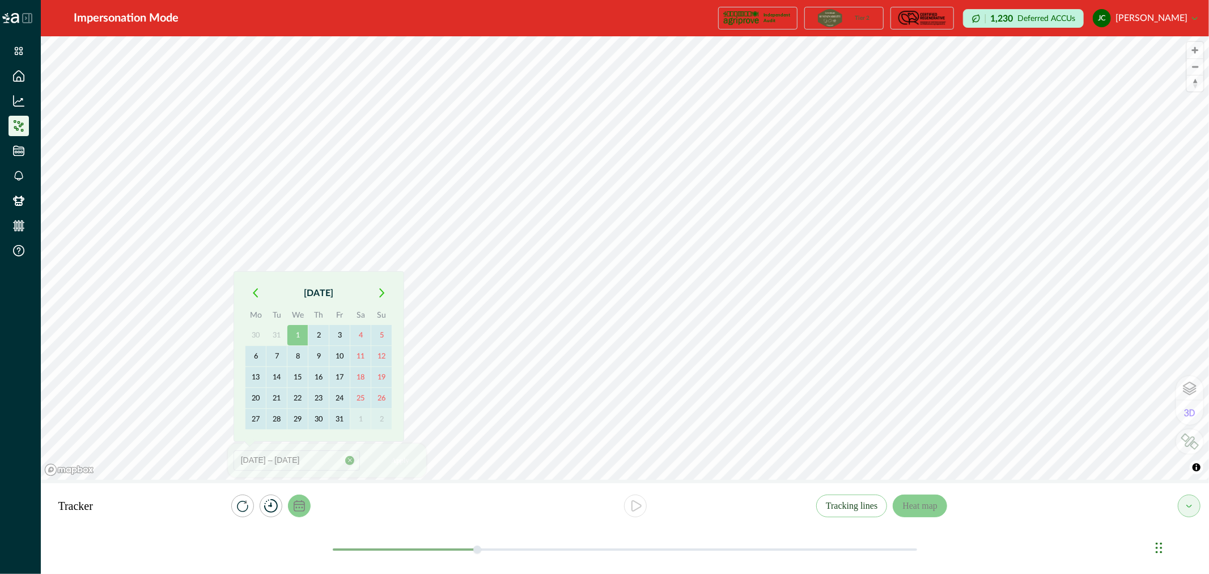
click at [257, 294] on icon "button" at bounding box center [255, 293] width 5 height 10
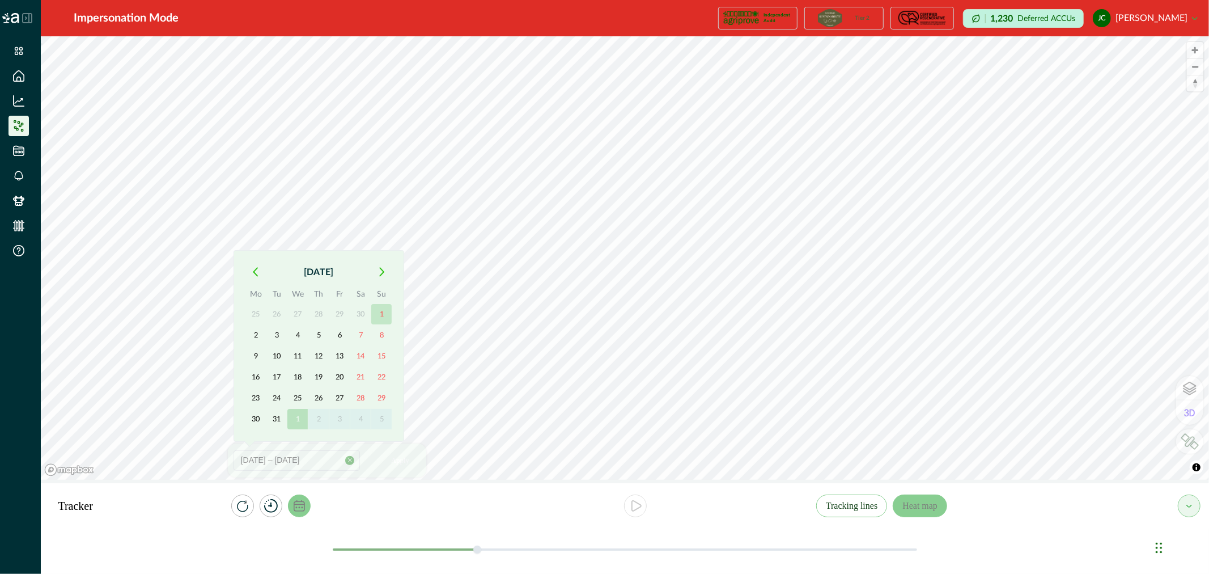
click at [383, 315] on button "1" at bounding box center [381, 314] width 20 height 20
click at [318, 269] on button "[DATE]" at bounding box center [319, 272] width 106 height 20
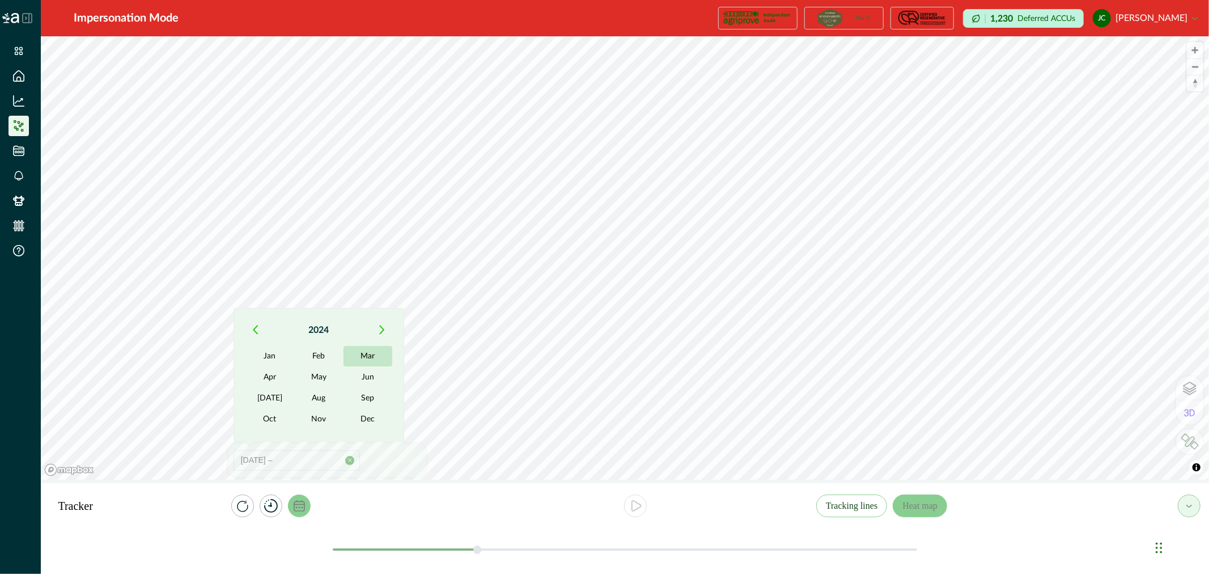
click at [363, 359] on button "Mar" at bounding box center [367, 356] width 49 height 20
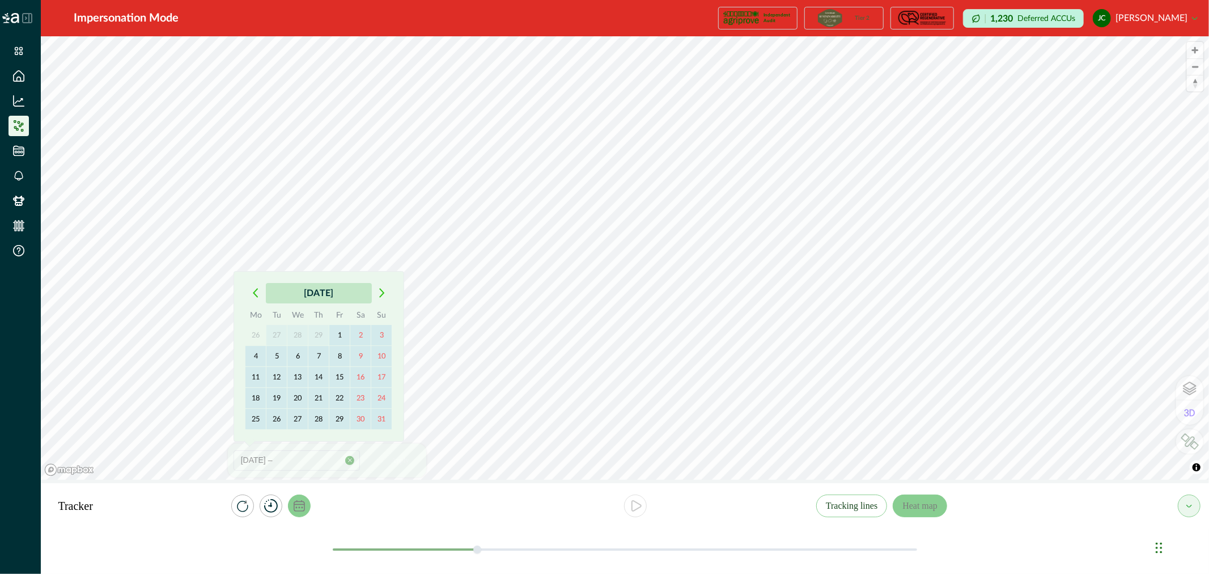
click at [305, 291] on button "[DATE]" at bounding box center [319, 293] width 106 height 20
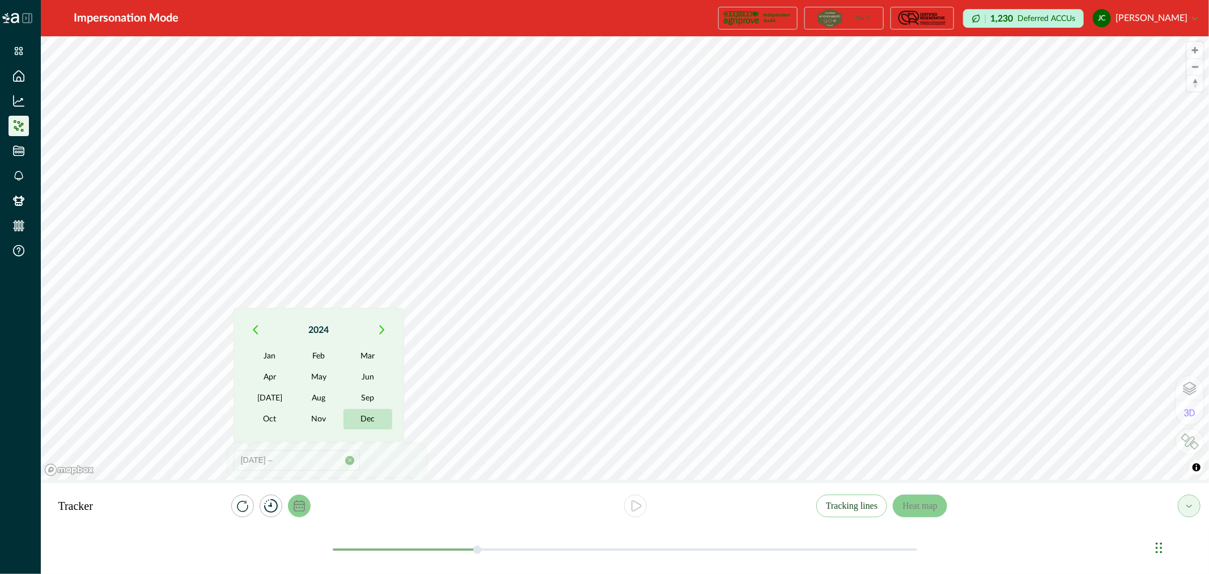
click at [365, 418] on button "Dec" at bounding box center [367, 419] width 49 height 20
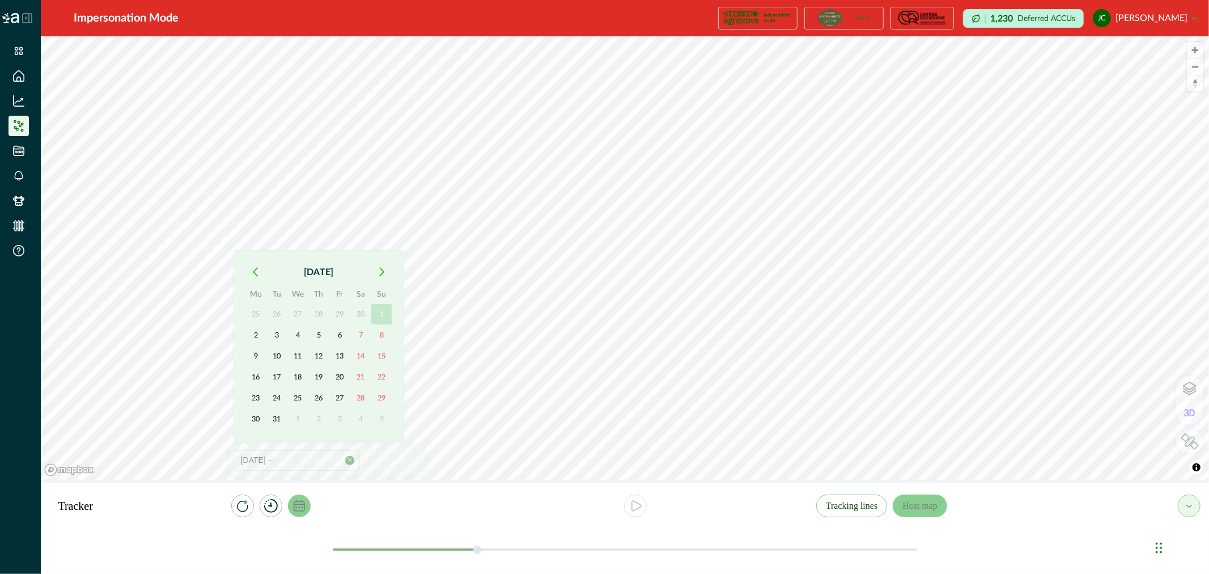
click at [380, 315] on button "1" at bounding box center [381, 314] width 20 height 20
click at [383, 315] on button "1" at bounding box center [381, 314] width 20 height 20
click at [381, 271] on icon "button" at bounding box center [382, 272] width 6 height 10
click at [383, 291] on icon "button" at bounding box center [382, 293] width 4 height 8
click at [382, 294] on icon "button" at bounding box center [382, 293] width 4 height 8
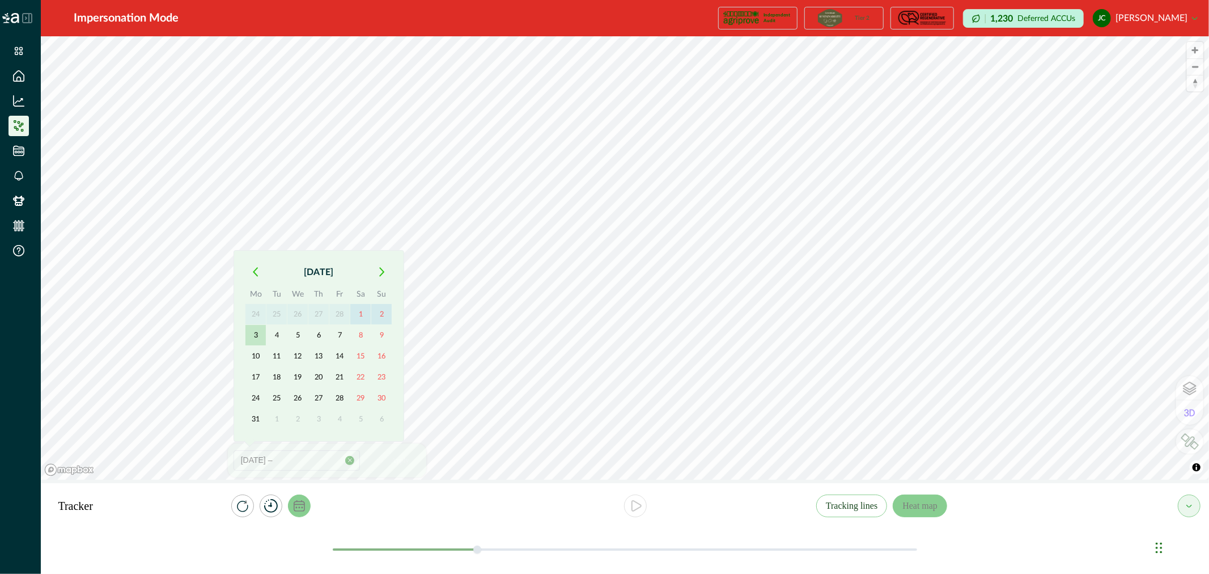
click at [257, 332] on button "3" at bounding box center [255, 335] width 20 height 20
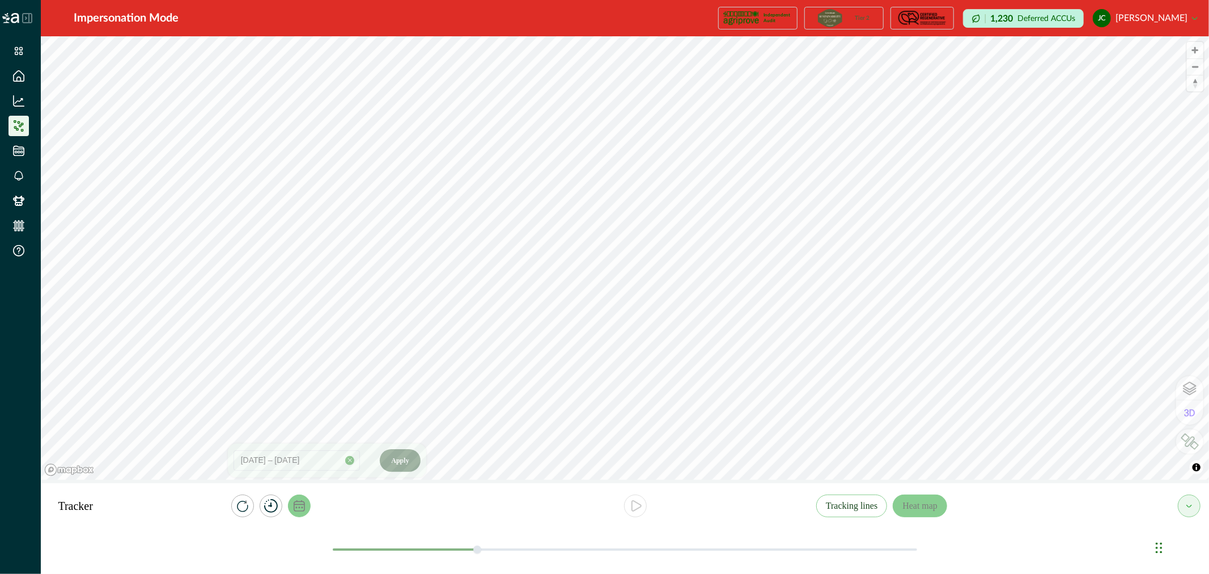
click at [396, 462] on button "Apply" at bounding box center [400, 460] width 40 height 23
click at [636, 507] on icon "play" at bounding box center [636, 506] width 14 height 14
click at [274, 507] on icon "timer" at bounding box center [271, 506] width 14 height 14
click at [281, 456] on button "10s" at bounding box center [289, 463] width 33 height 23
click at [640, 508] on icon "play" at bounding box center [636, 506] width 14 height 14
